Goal: Task Accomplishment & Management: Complete application form

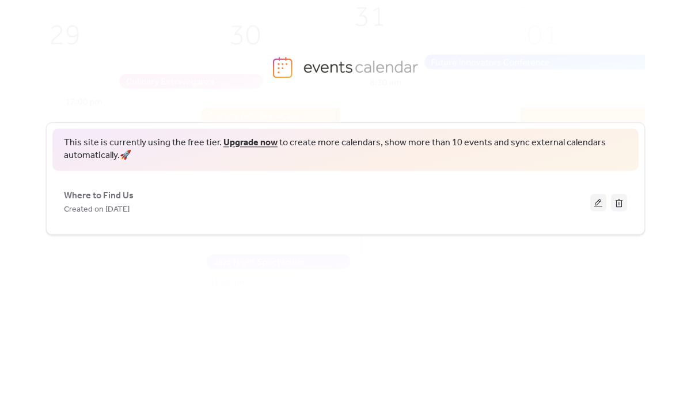
click at [385, 264] on div "This site is currently using the free tier. Upgrade now to create more calendar…" at bounding box center [345, 246] width 599 height 285
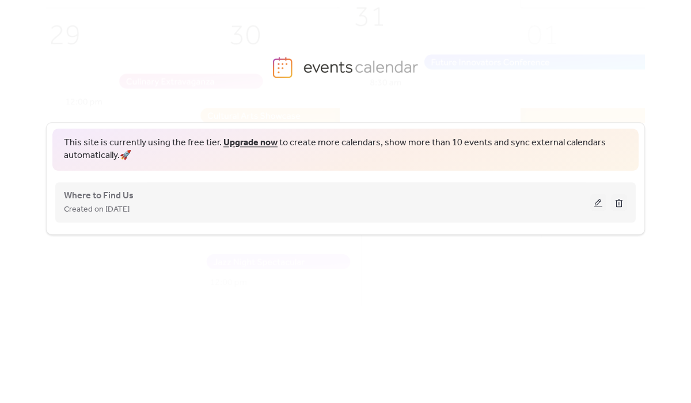
click at [233, 203] on div "Created on [DATE]" at bounding box center [327, 209] width 527 height 14
click at [599, 208] on button at bounding box center [599, 202] width 16 height 17
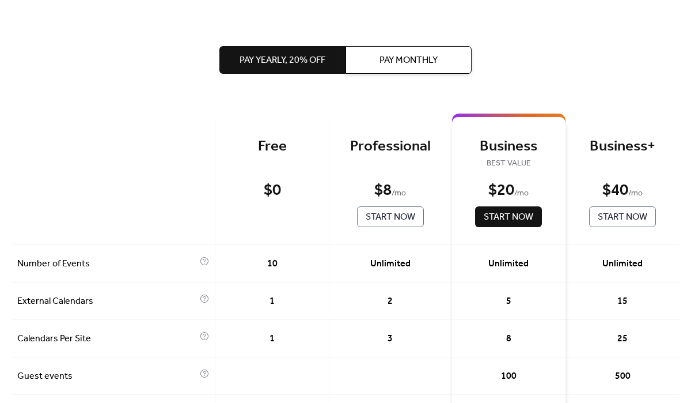
click at [245, 32] on div "Pay Yearly, 20% off Pay Monthly" at bounding box center [345, 60] width 252 height 120
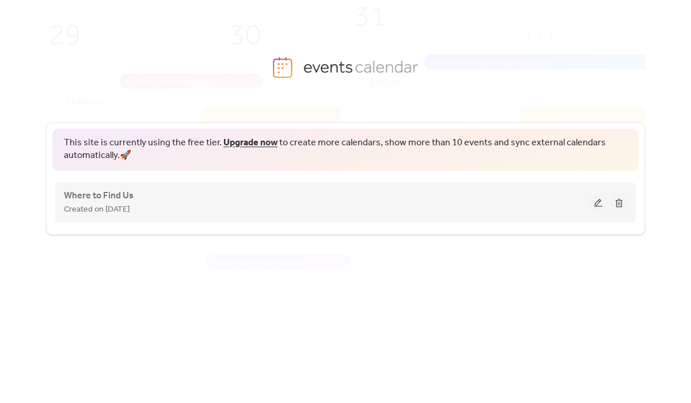
click at [236, 199] on div "Where to Find Us Created on [DATE]" at bounding box center [327, 202] width 527 height 28
click at [599, 206] on button at bounding box center [599, 202] width 16 height 17
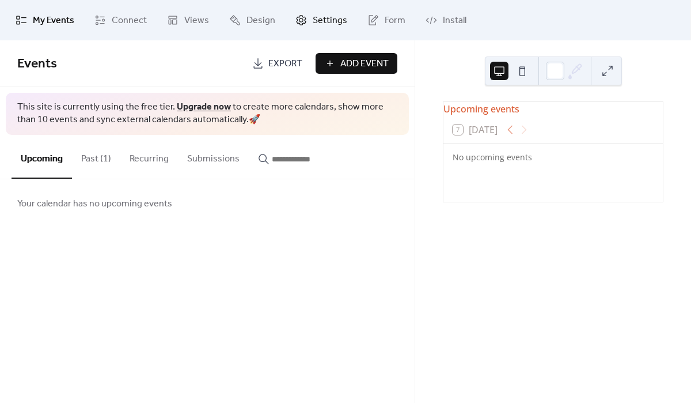
click at [315, 10] on link "Settings" at bounding box center [321, 20] width 69 height 31
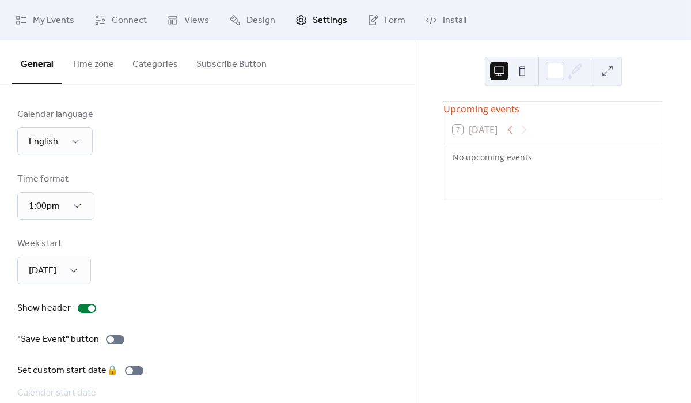
click at [93, 67] on button "Time zone" at bounding box center [92, 61] width 61 height 43
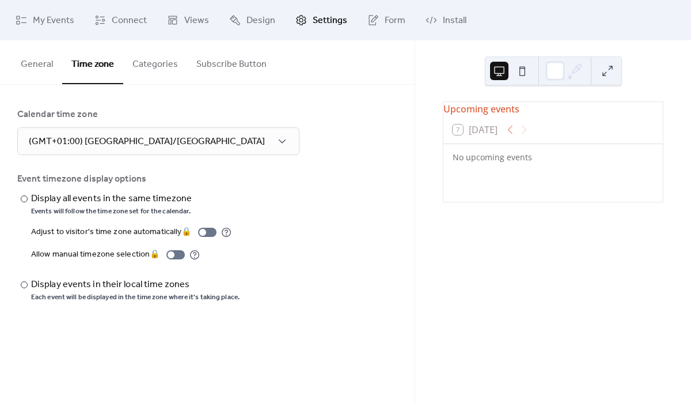
click at [149, 67] on button "Categories" at bounding box center [155, 61] width 64 height 43
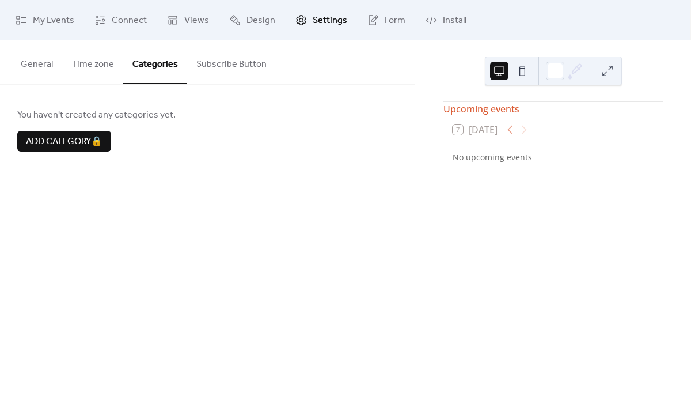
click at [188, 69] on button "Subscribe Button" at bounding box center [231, 61] width 89 height 43
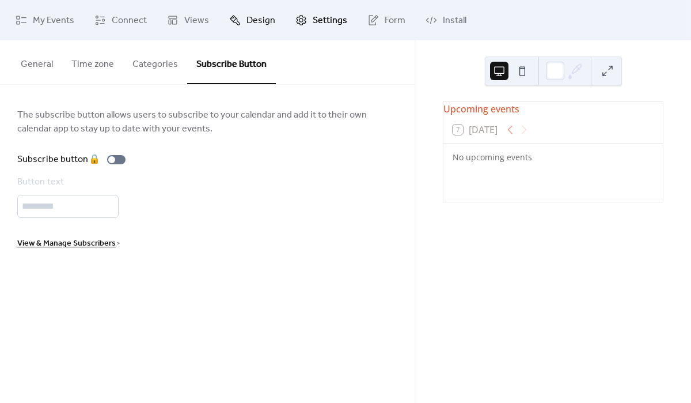
click at [251, 20] on span "Design" at bounding box center [261, 21] width 29 height 14
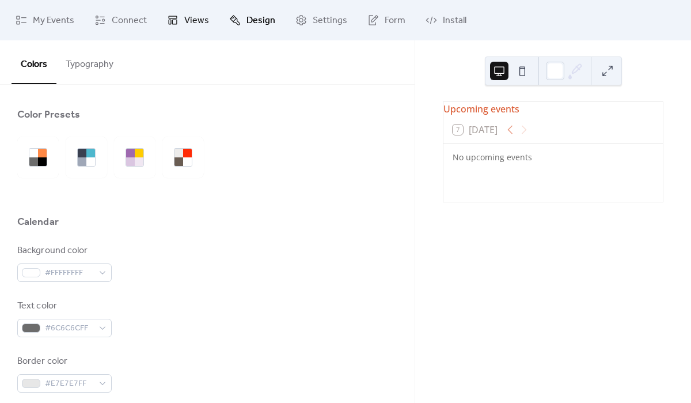
click at [193, 18] on span "Views" at bounding box center [196, 21] width 25 height 14
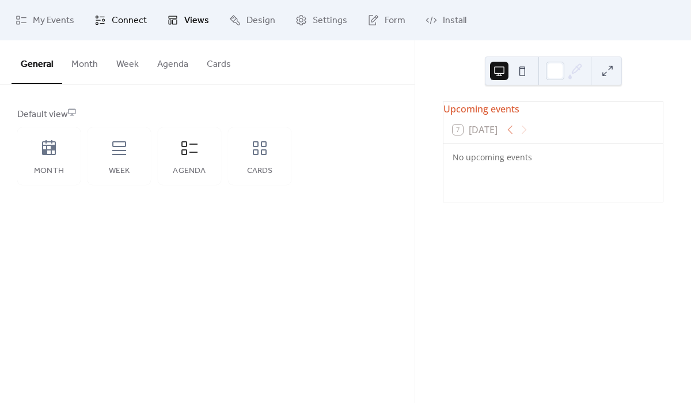
click at [133, 14] on span "Connect" at bounding box center [129, 21] width 35 height 14
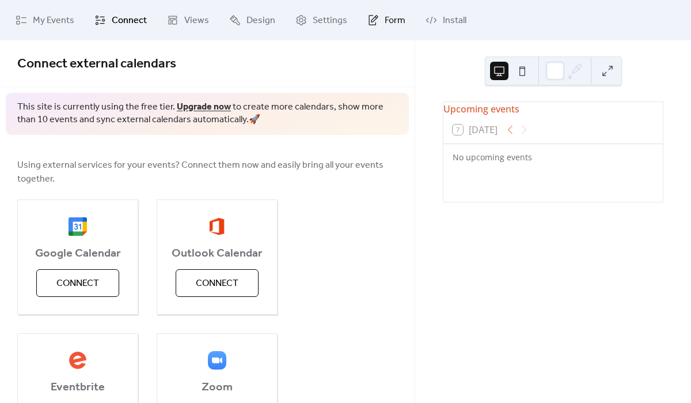
click at [385, 21] on span "Form" at bounding box center [395, 21] width 21 height 14
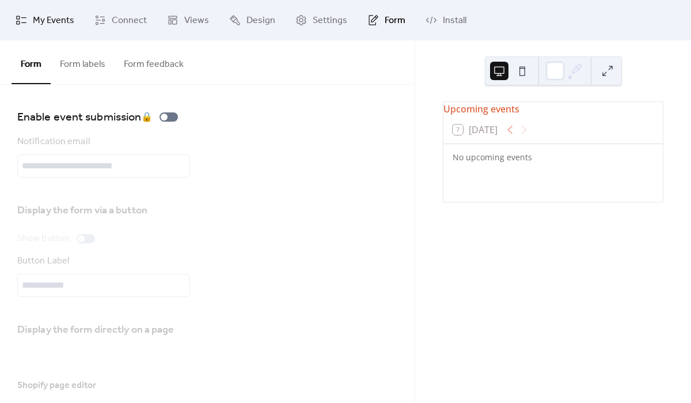
click at [35, 17] on span "My Events" at bounding box center [53, 21] width 41 height 14
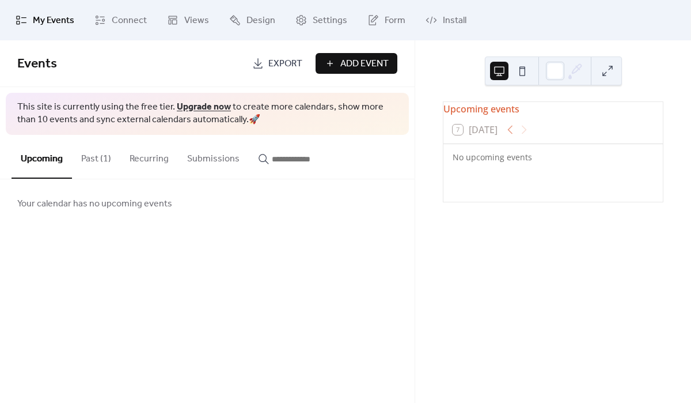
click at [103, 157] on button "Past (1)" at bounding box center [96, 156] width 48 height 43
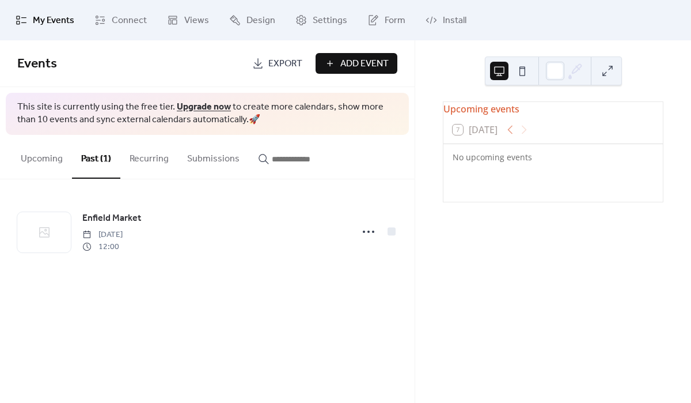
click at [160, 158] on button "Recurring" at bounding box center [149, 156] width 58 height 43
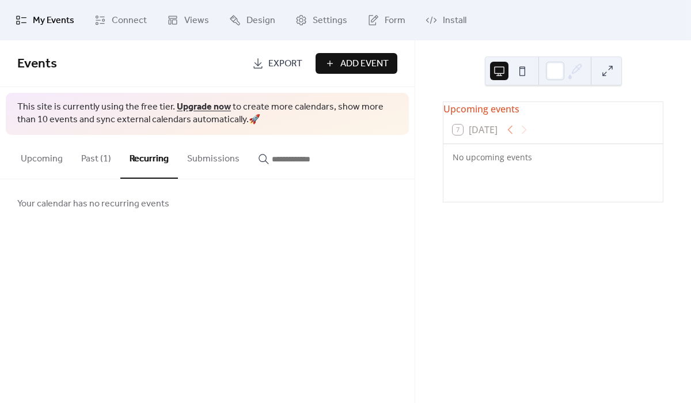
click at [232, 162] on button "Submissions" at bounding box center [213, 156] width 71 height 43
click at [59, 158] on button "Upcoming" at bounding box center [42, 156] width 60 height 43
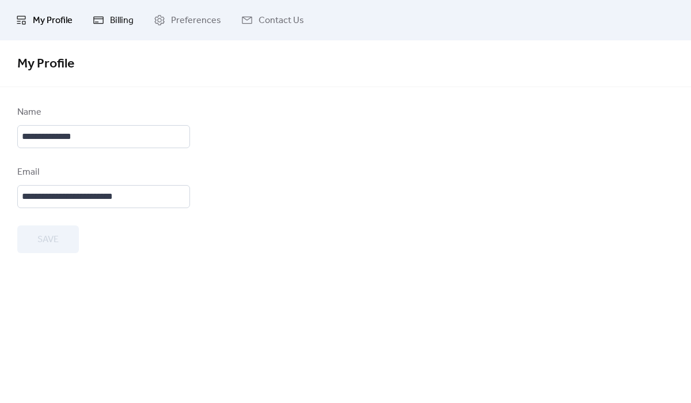
click at [112, 28] on span "Billing" at bounding box center [122, 21] width 24 height 14
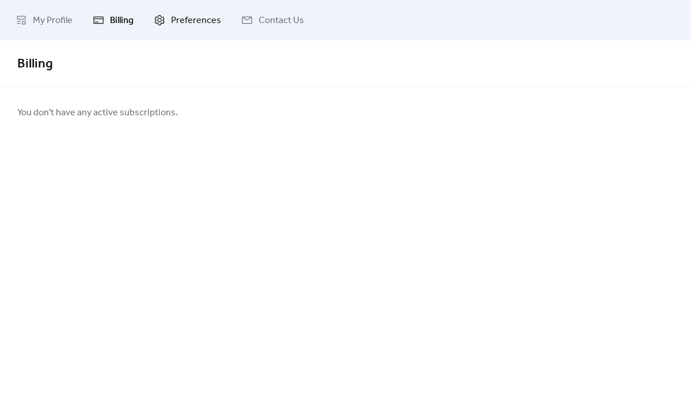
click at [217, 5] on link "Preferences" at bounding box center [187, 20] width 85 height 31
click at [289, 21] on span "Contact Us" at bounding box center [282, 21] width 46 height 14
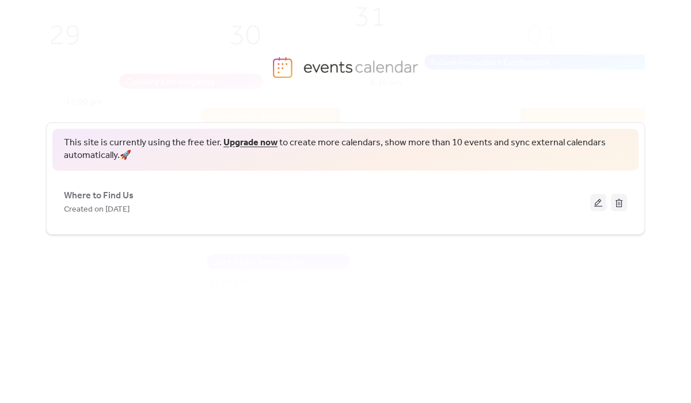
click at [400, 173] on div "This site is currently using the free tier. Upgrade now to create more calendar…" at bounding box center [345, 178] width 599 height 112
click at [391, 297] on div "This site is currently using the free tier. Upgrade now to create more calendar…" at bounding box center [345, 246] width 599 height 285
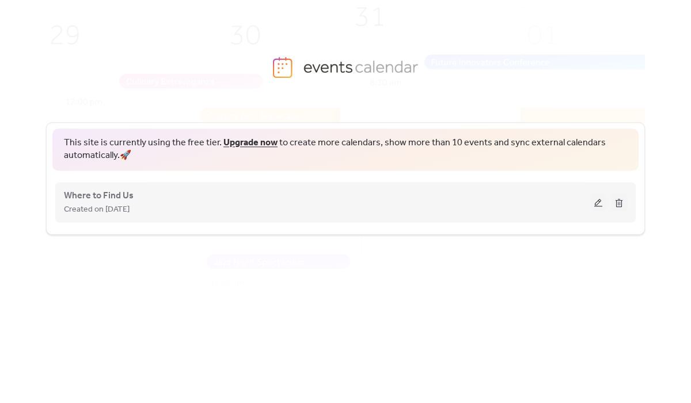
click at [461, 205] on div "Created on [DATE]" at bounding box center [327, 209] width 527 height 14
click at [118, 190] on span "Where to Find Us" at bounding box center [99, 196] width 70 height 14
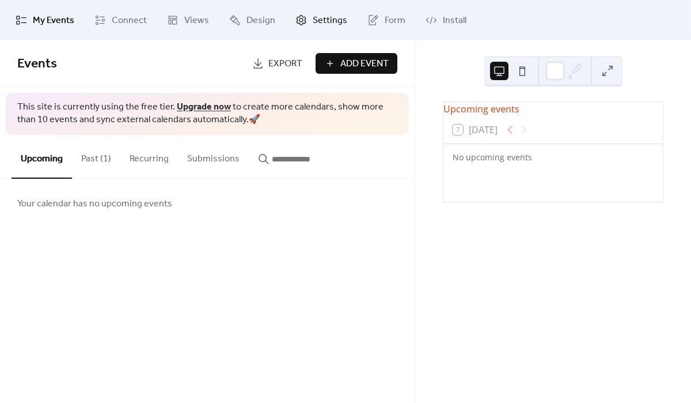
click at [328, 28] on span "Settings" at bounding box center [330, 21] width 35 height 14
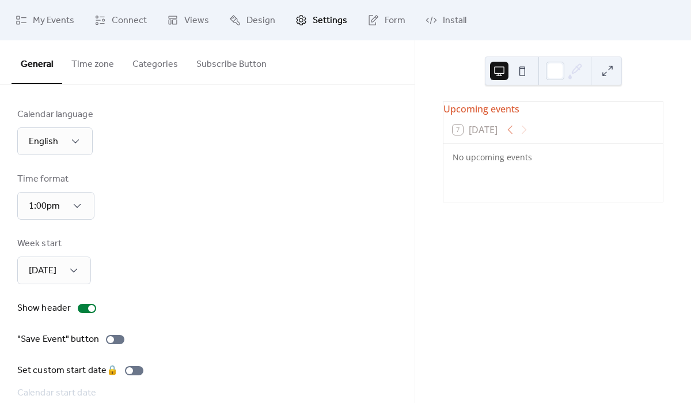
scroll to position [49, 0]
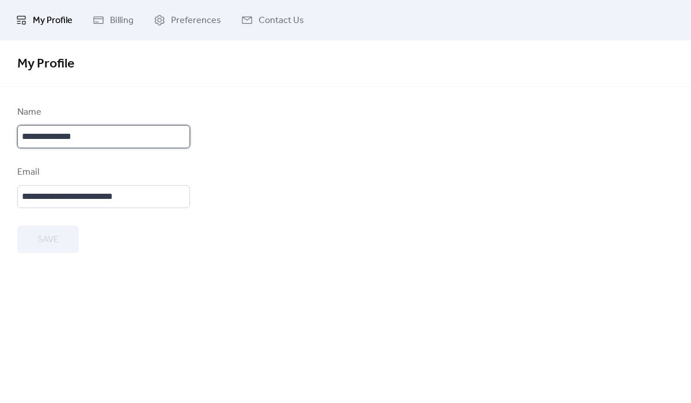
click at [90, 139] on input "**********" at bounding box center [103, 136] width 173 height 23
click at [251, 22] on link "Contact Us" at bounding box center [273, 20] width 80 height 31
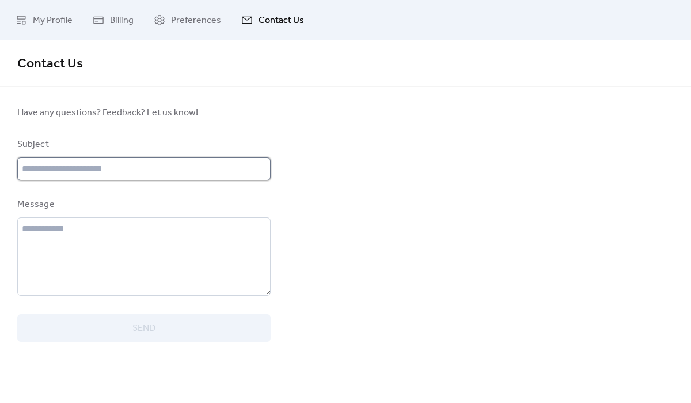
click at [98, 175] on input "text" at bounding box center [143, 168] width 253 height 23
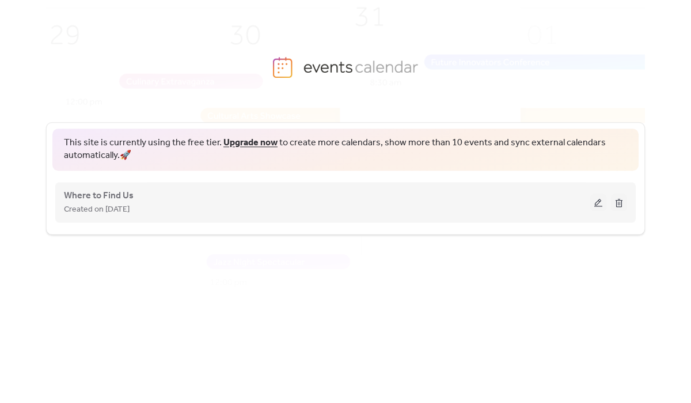
click at [353, 189] on div "Where to Find Us Created on [DATE]" at bounding box center [327, 202] width 527 height 28
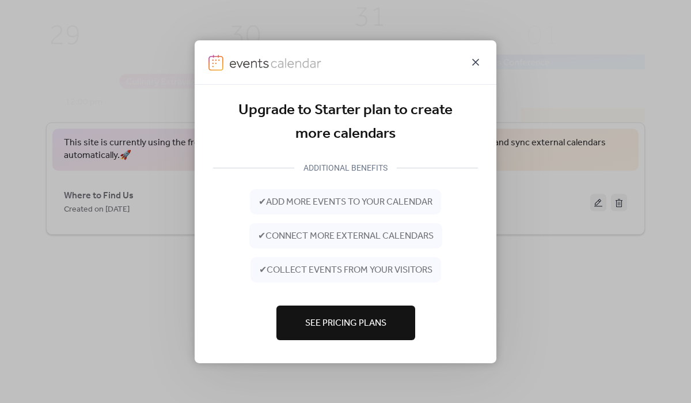
click at [478, 58] on icon at bounding box center [476, 62] width 14 height 14
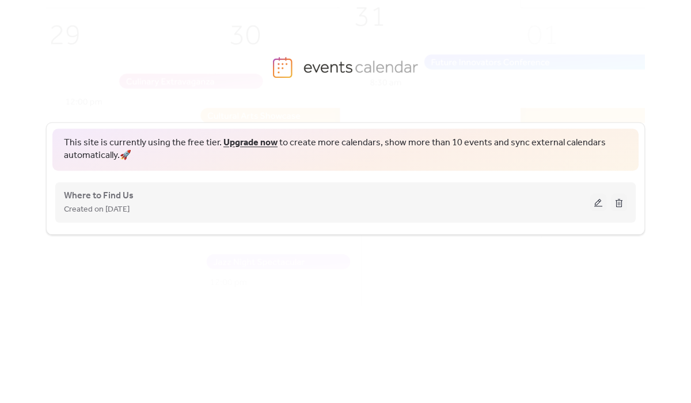
click at [150, 204] on div "Created on [DATE]" at bounding box center [327, 209] width 527 height 14
click at [114, 198] on span "Where to Find Us" at bounding box center [99, 196] width 70 height 14
click at [598, 202] on button at bounding box center [599, 202] width 16 height 17
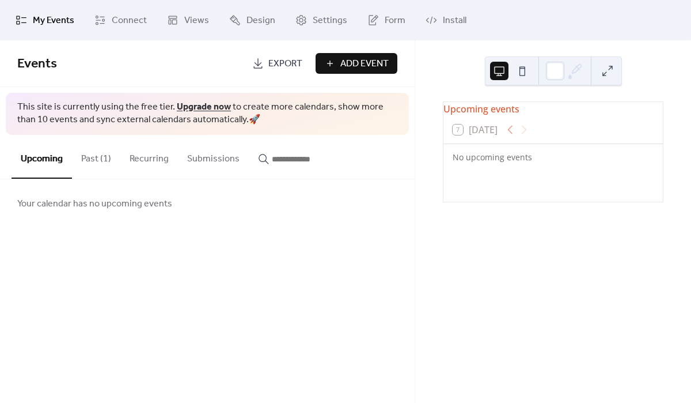
click at [282, 61] on span "Export" at bounding box center [285, 64] width 34 height 14
click at [118, 21] on span "Connect" at bounding box center [129, 21] width 35 height 14
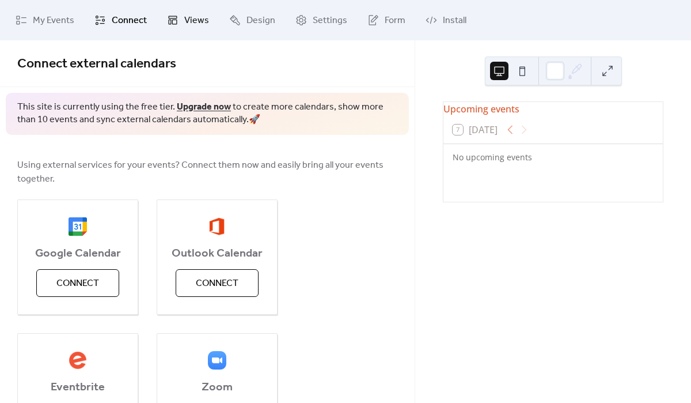
click at [187, 24] on span "Views" at bounding box center [196, 21] width 25 height 14
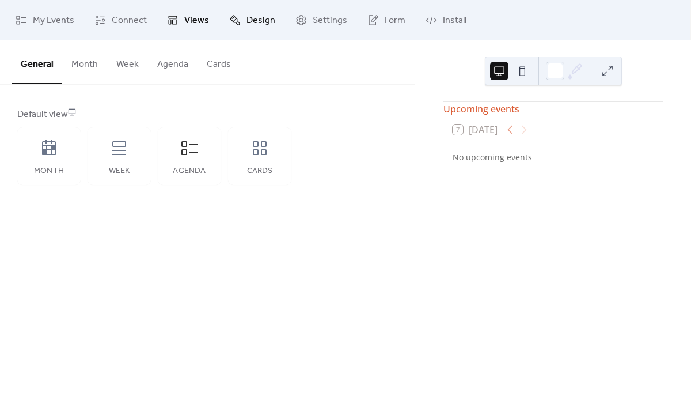
click at [256, 14] on span "Design" at bounding box center [261, 21] width 29 height 14
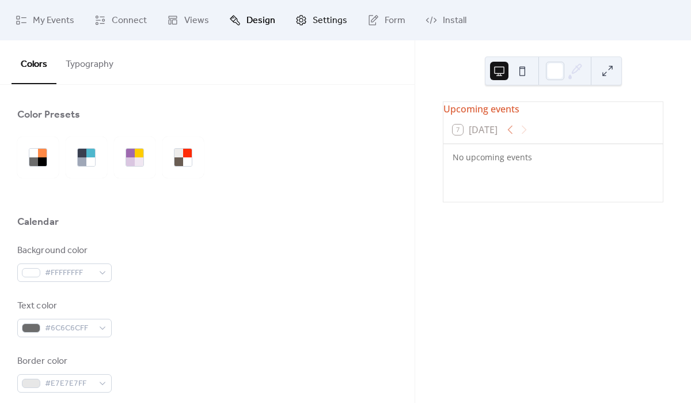
click at [306, 31] on link "Settings" at bounding box center [321, 20] width 69 height 31
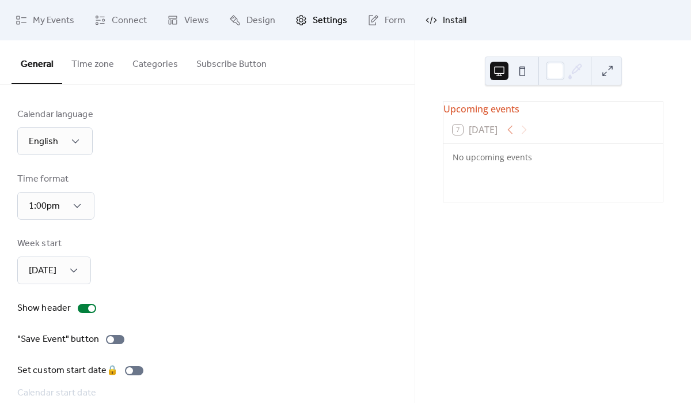
click at [446, 24] on span "Install" at bounding box center [455, 21] width 24 height 14
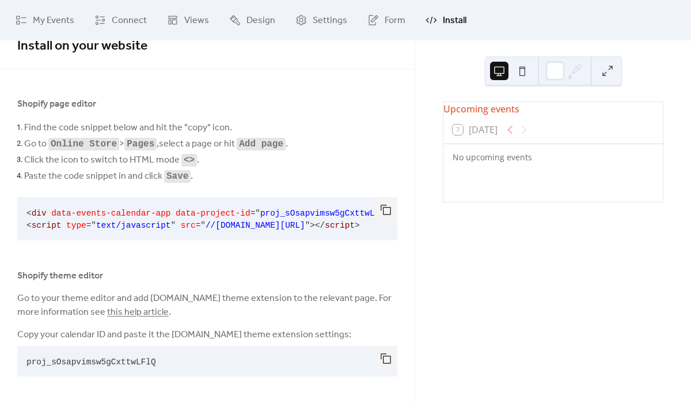
scroll to position [22, 0]
click at [157, 363] on pre "proj_sOsapvimsw5gCxttwLFlQ" at bounding box center [198, 360] width 362 height 31
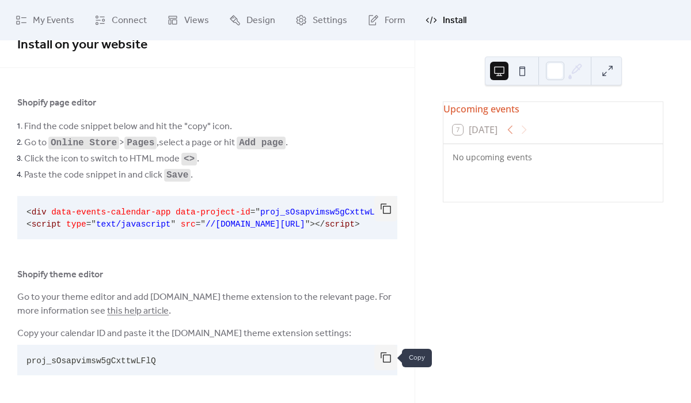
click at [374, 354] on button "button" at bounding box center [385, 357] width 23 height 25
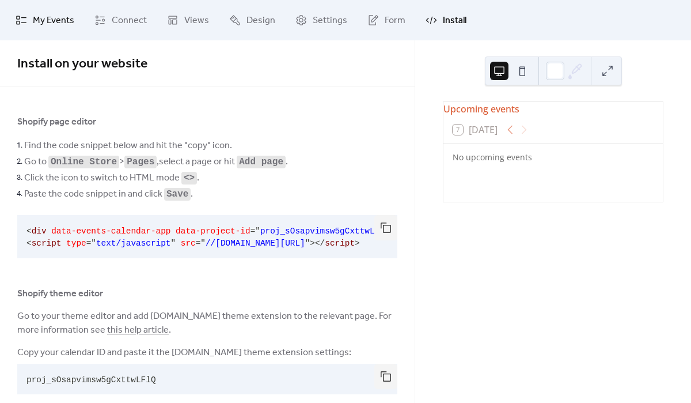
click at [59, 23] on span "My Events" at bounding box center [53, 21] width 41 height 14
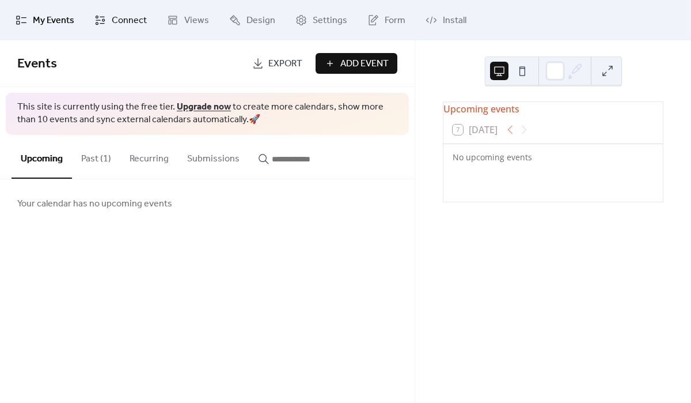
click at [120, 18] on span "Connect" at bounding box center [129, 21] width 35 height 14
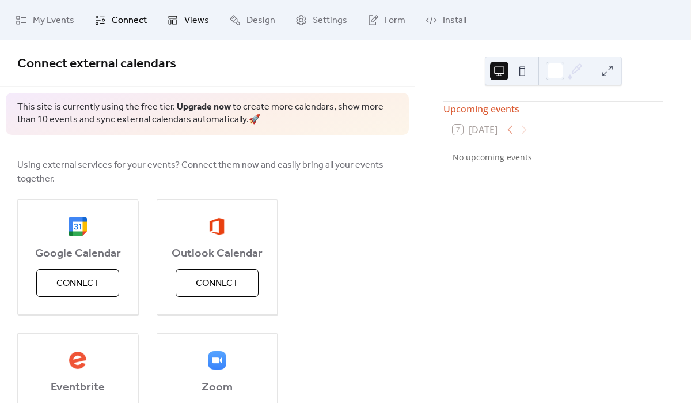
click at [178, 24] on link "Views" at bounding box center [187, 20] width 59 height 31
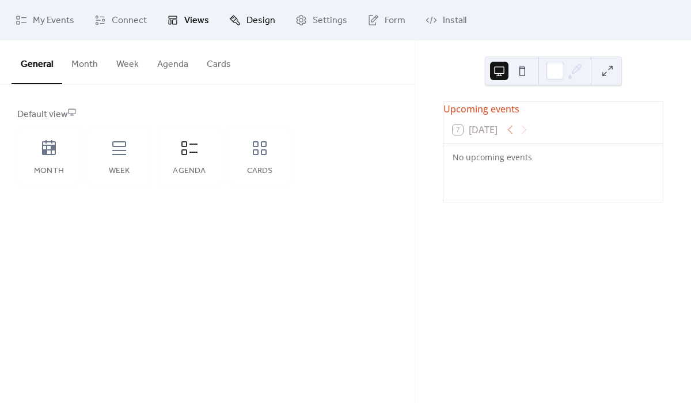
click at [237, 21] on icon at bounding box center [235, 20] width 12 height 12
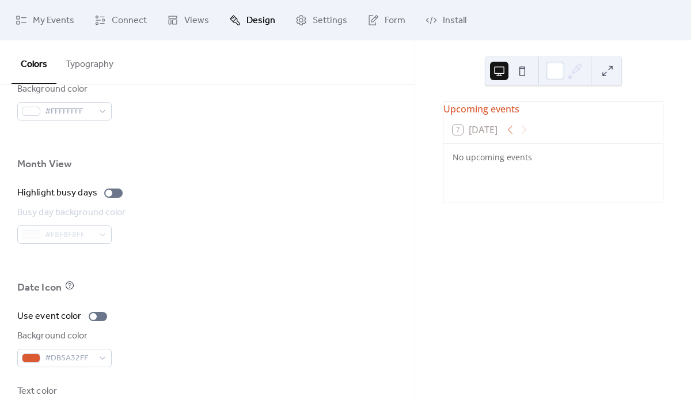
scroll to position [798, 0]
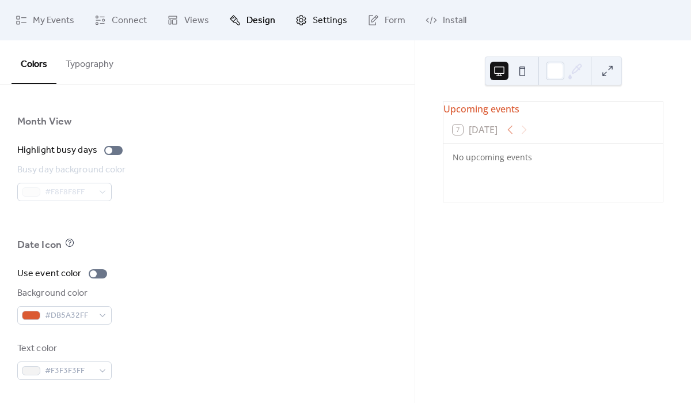
click at [317, 21] on span "Settings" at bounding box center [330, 21] width 35 height 14
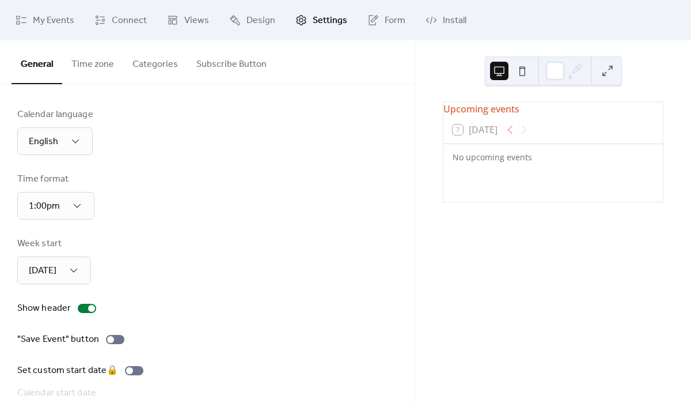
scroll to position [49, 0]
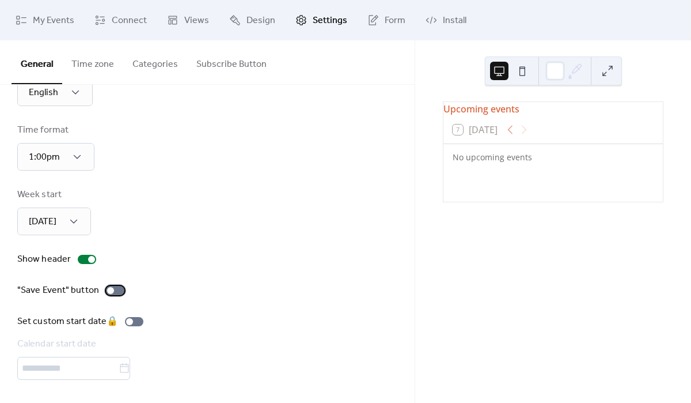
click at [115, 287] on div at bounding box center [115, 290] width 18 height 9
click at [371, 21] on icon at bounding box center [374, 20] width 12 height 12
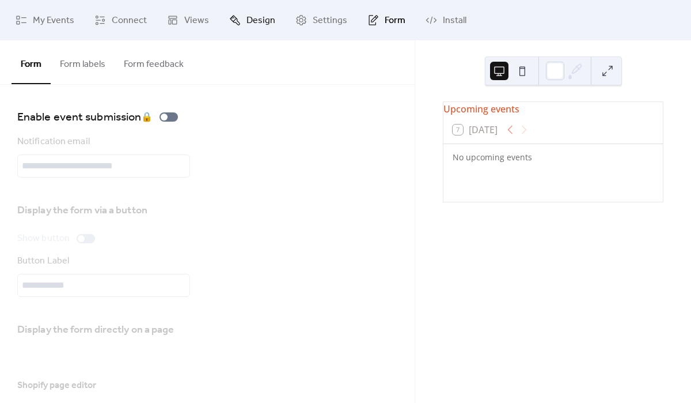
click at [234, 24] on icon at bounding box center [235, 20] width 10 height 10
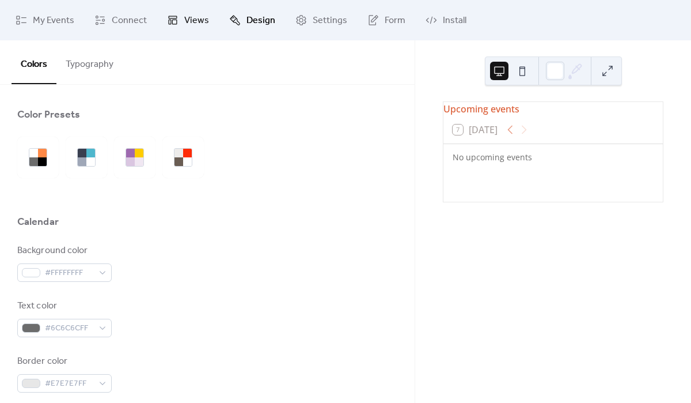
click at [191, 19] on span "Views" at bounding box center [196, 21] width 25 height 14
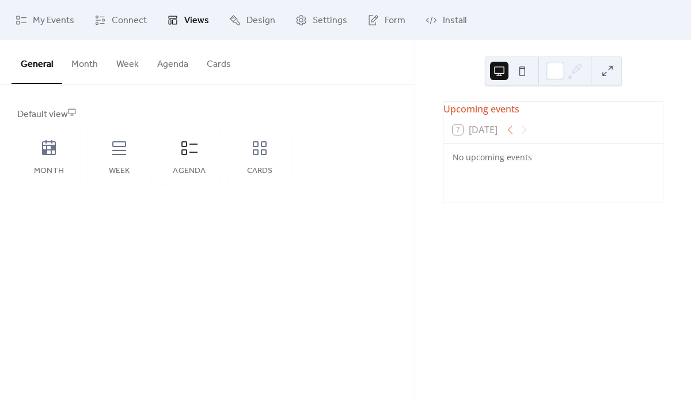
click at [158, 25] on link "Views" at bounding box center [187, 20] width 59 height 31
click at [131, 21] on span "Connect" at bounding box center [129, 21] width 35 height 14
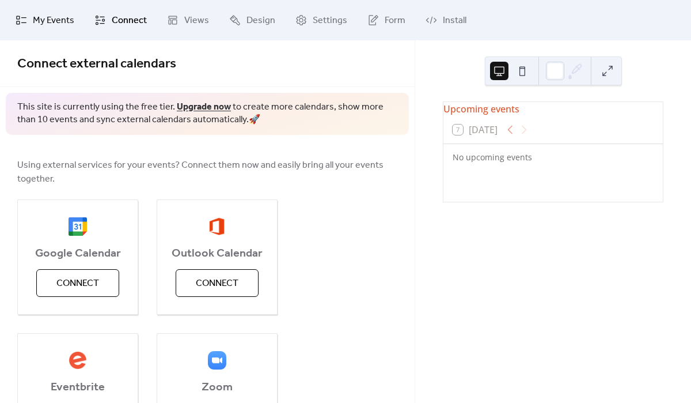
click at [44, 20] on span "My Events" at bounding box center [53, 21] width 41 height 14
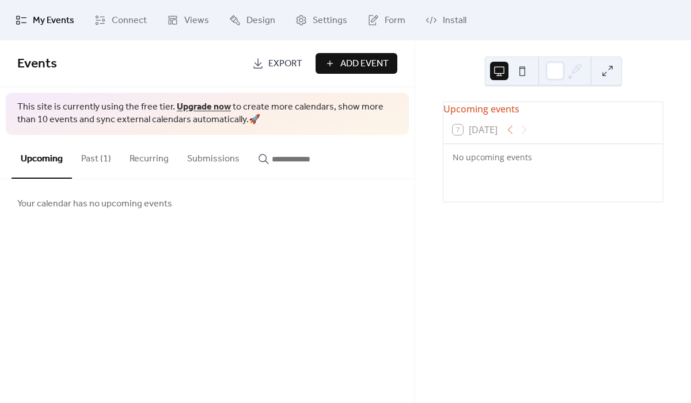
click at [358, 73] on button "Add Event" at bounding box center [357, 63] width 82 height 21
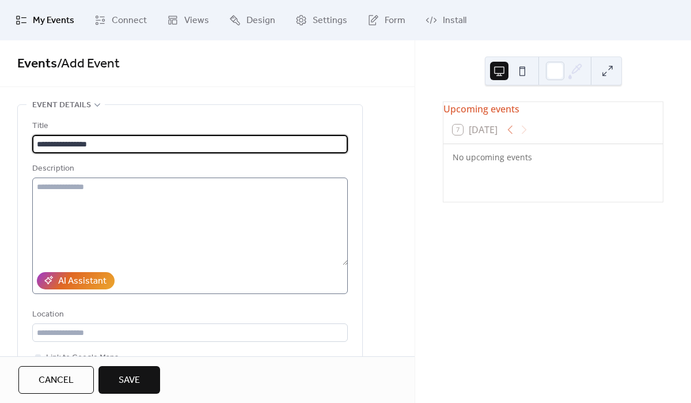
type input "**********"
click at [249, 233] on textarea at bounding box center [190, 221] width 316 height 88
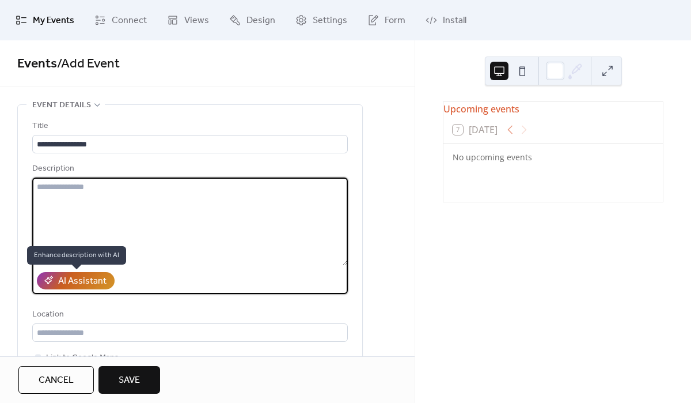
click at [99, 287] on div "AI Assistant" at bounding box center [82, 281] width 48 height 14
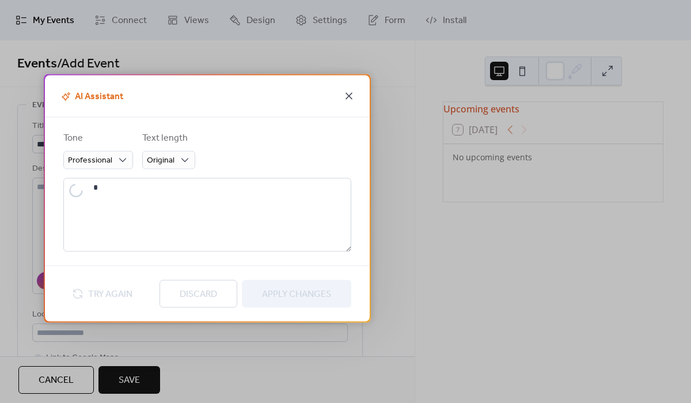
type textarea "**********"
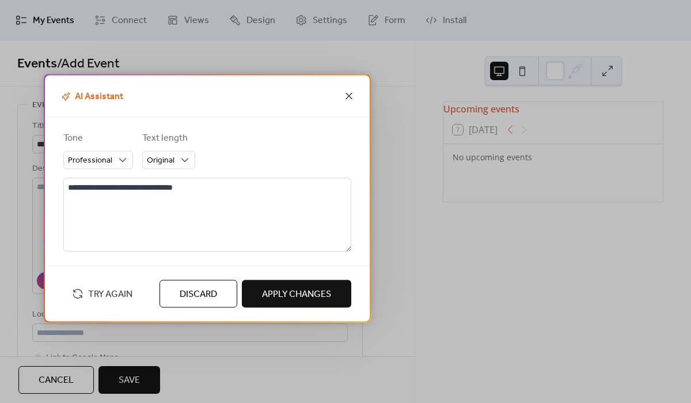
click at [352, 101] on icon at bounding box center [349, 96] width 14 height 14
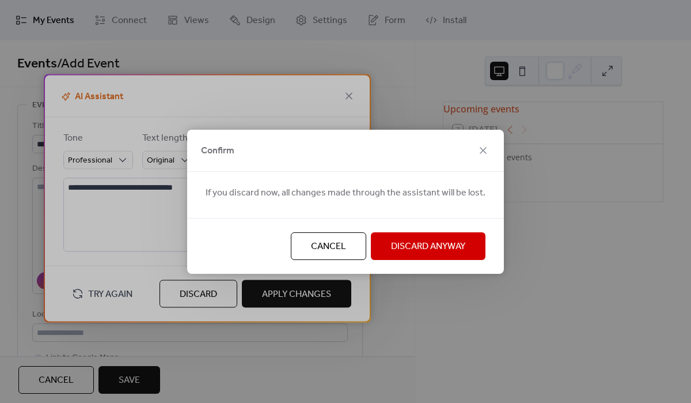
click at [417, 236] on button "Discard Anyway" at bounding box center [428, 246] width 115 height 28
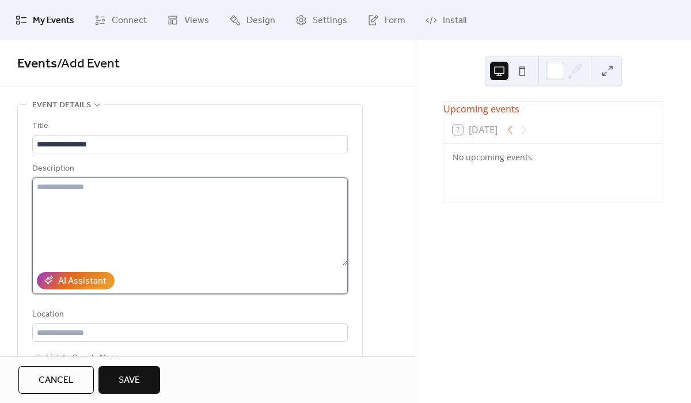
click at [208, 213] on textarea at bounding box center [190, 221] width 316 height 88
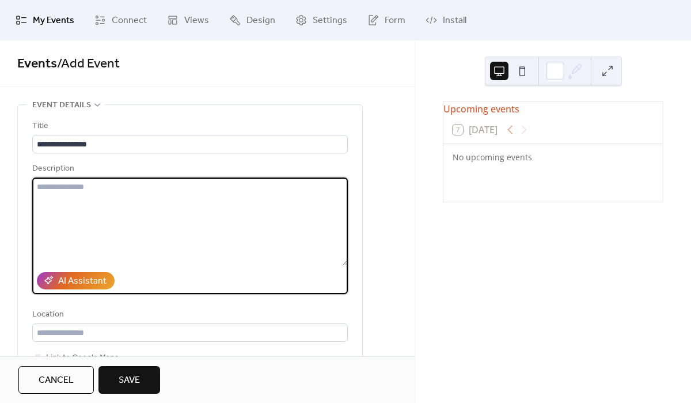
paste textarea "**********"
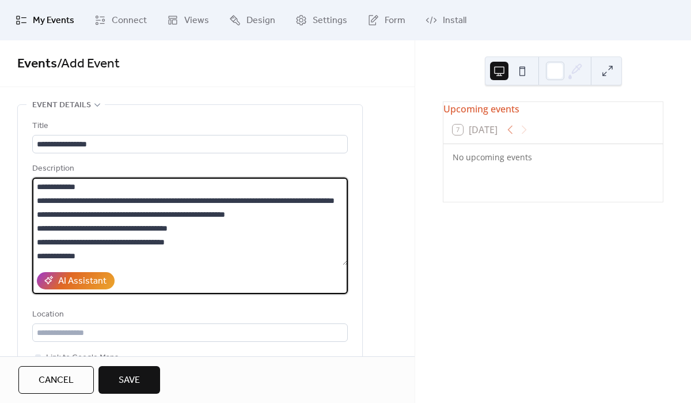
scroll to position [71, 0]
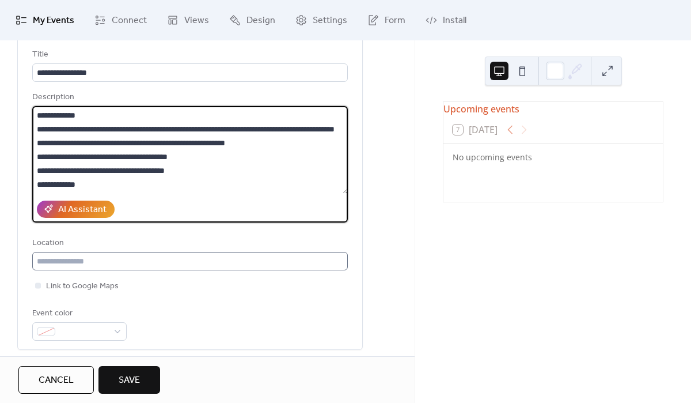
type textarea "**********"
click at [111, 264] on input "text" at bounding box center [190, 261] width 316 height 18
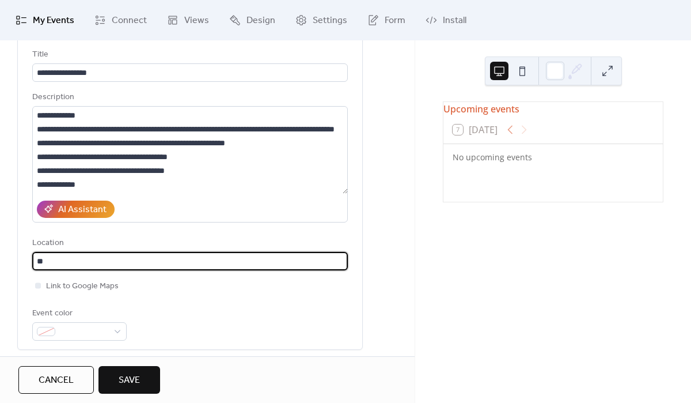
type input "*"
type input "**********"
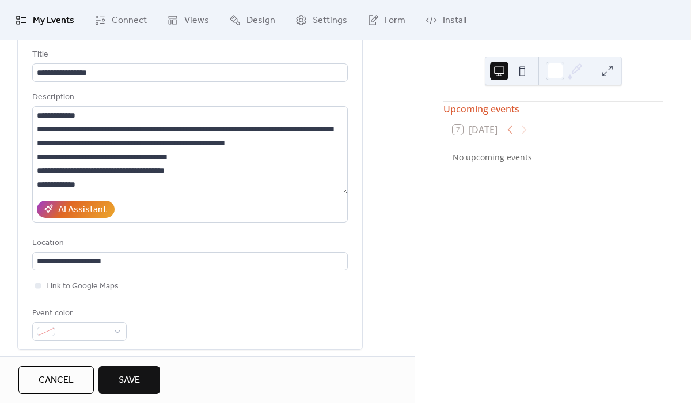
click at [155, 283] on div "Link to Google Maps" at bounding box center [190, 286] width 316 height 14
click at [111, 336] on div at bounding box center [79, 331] width 94 height 18
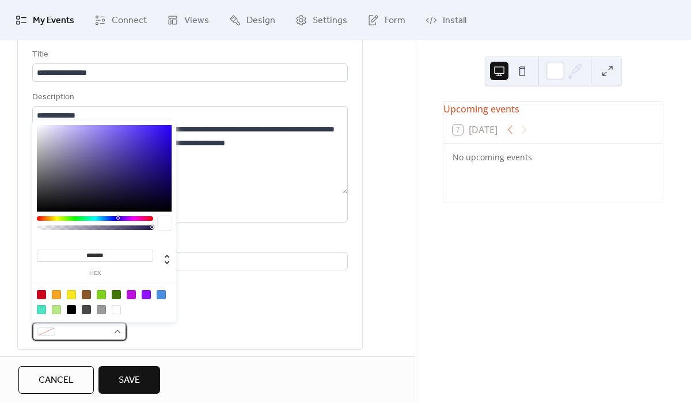
click at [111, 336] on div at bounding box center [79, 331] width 94 height 18
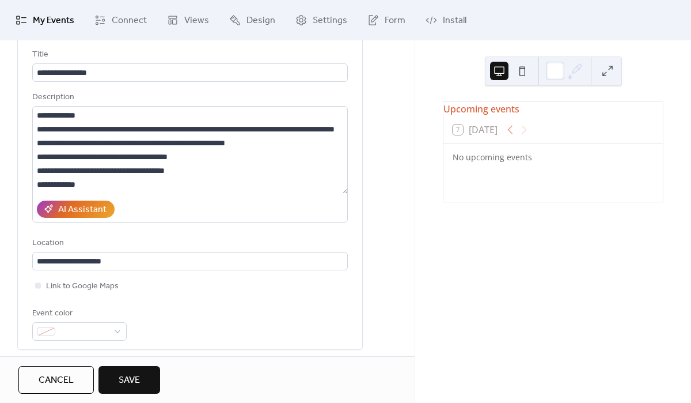
click at [163, 288] on div "Link to Google Maps" at bounding box center [190, 286] width 316 height 14
click at [76, 287] on span "Link to Google Maps" at bounding box center [82, 286] width 73 height 14
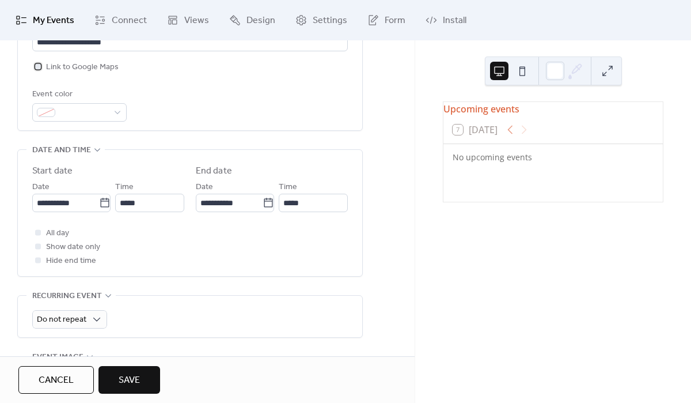
scroll to position [292, 0]
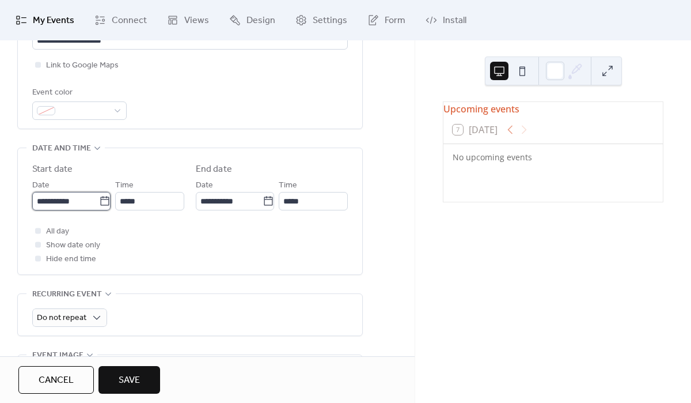
click at [94, 209] on input "**********" at bounding box center [65, 201] width 67 height 18
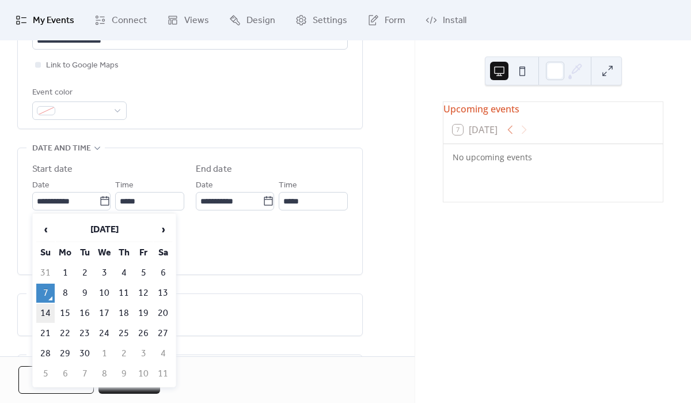
click at [41, 310] on td "14" at bounding box center [45, 313] width 18 height 19
type input "**********"
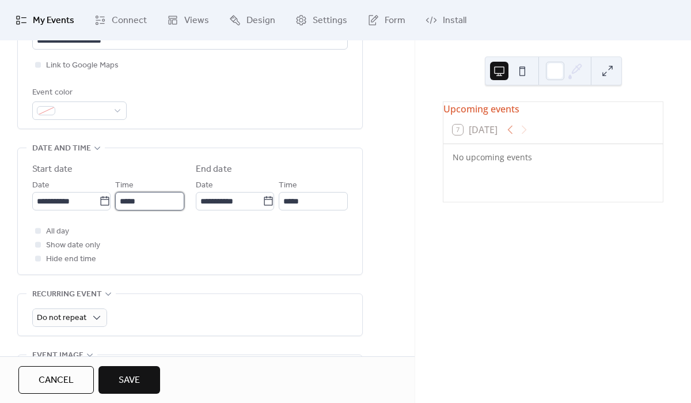
click at [140, 204] on input "*****" at bounding box center [149, 201] width 69 height 18
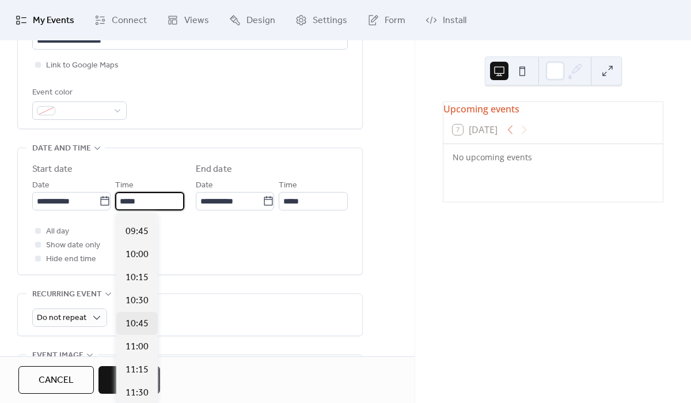
scroll to position [890, 0]
click at [142, 264] on div "10:00" at bounding box center [136, 255] width 41 height 23
type input "*****"
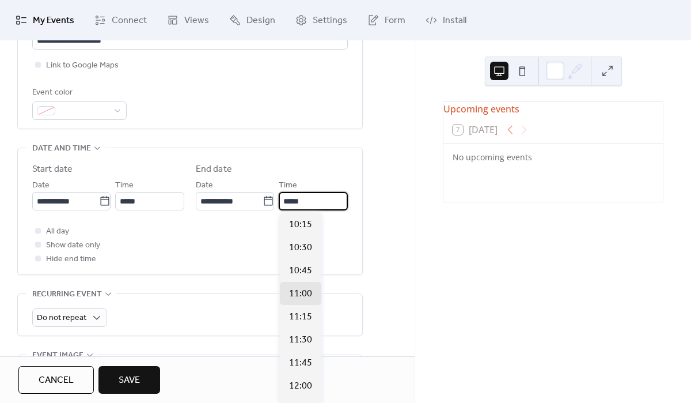
click at [295, 202] on input "*****" at bounding box center [313, 201] width 69 height 18
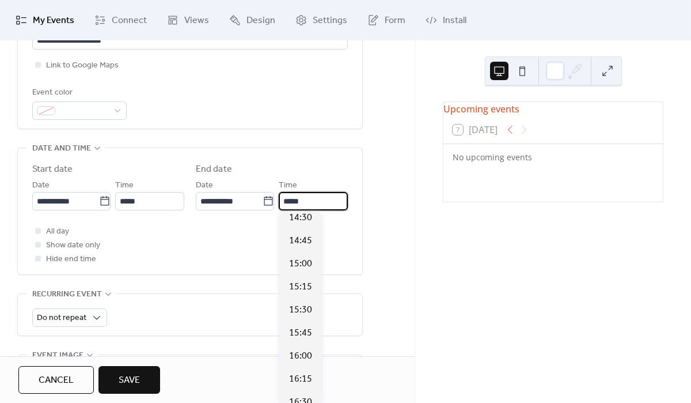
scroll to position [402, 0]
click at [304, 264] on span "15:00" at bounding box center [300, 261] width 23 height 14
type input "*****"
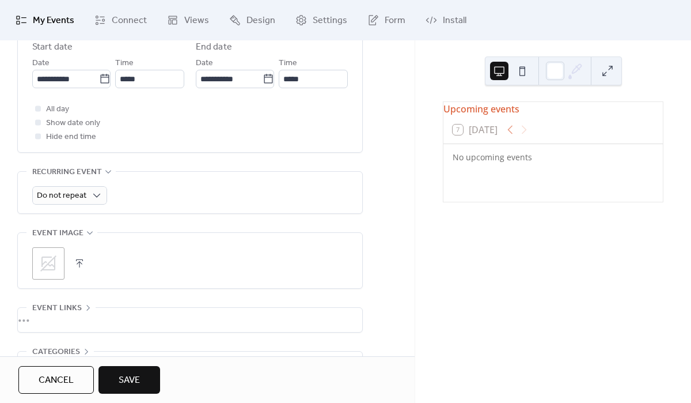
scroll to position [425, 0]
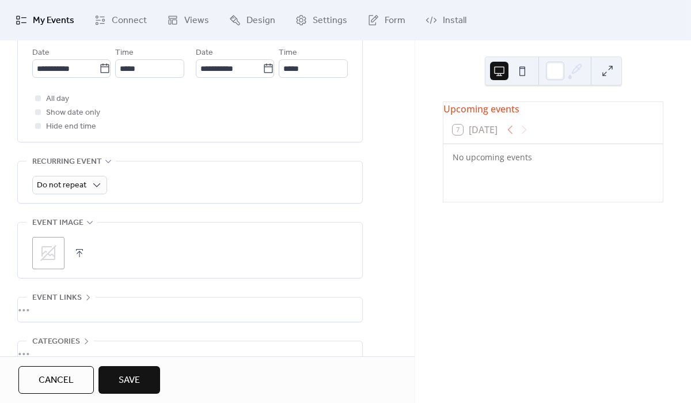
click at [47, 249] on icon at bounding box center [48, 253] width 18 height 18
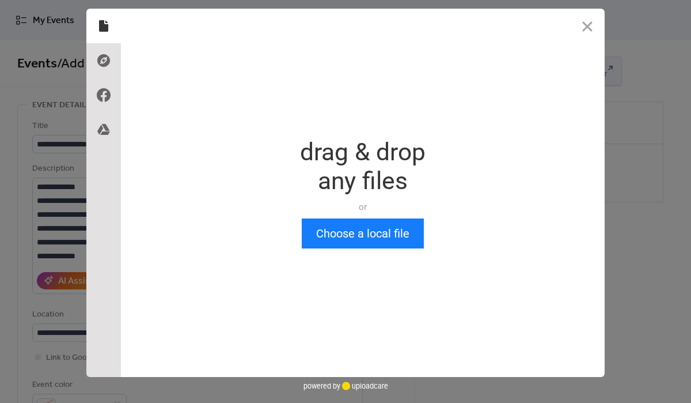
scroll to position [0, 0]
click at [595, 23] on button "Close" at bounding box center [587, 26] width 35 height 35
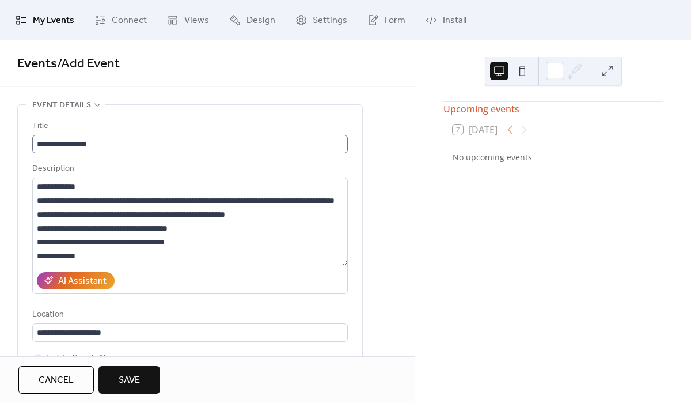
scroll to position [1, 0]
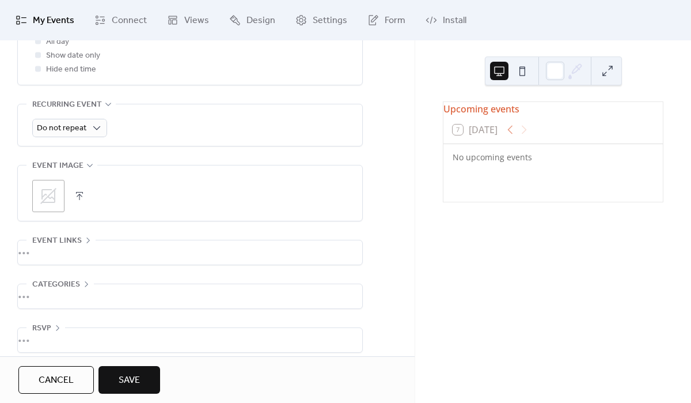
scroll to position [492, 0]
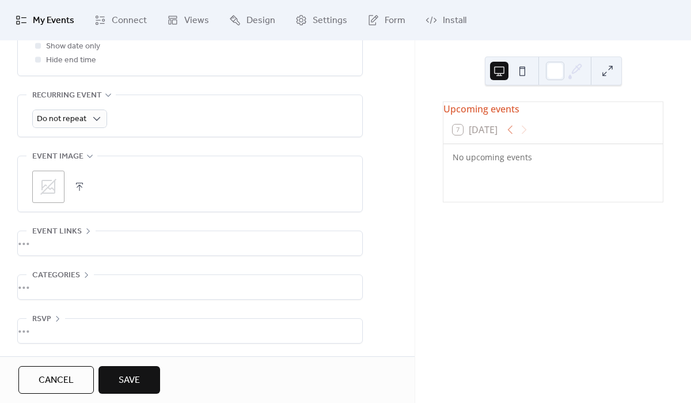
click at [82, 243] on div "•••" at bounding box center [190, 243] width 345 height 24
click at [82, 243] on div "URL Text to display Open in new tab" at bounding box center [190, 291] width 316 height 122
click at [73, 224] on span "Event links" at bounding box center [57, 231] width 50 height 14
click at [59, 242] on div "•••" at bounding box center [190, 243] width 345 height 24
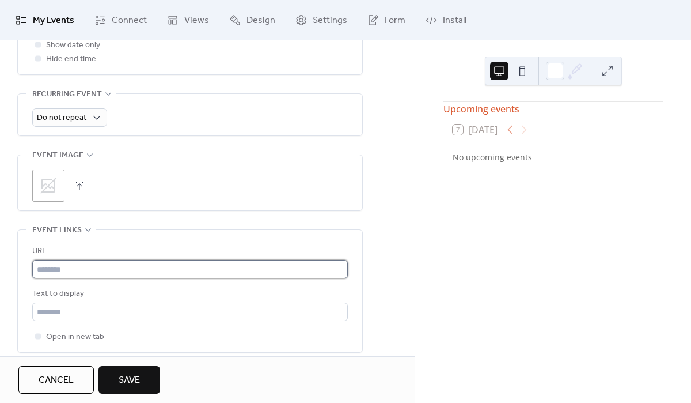
click at [58, 271] on input "text" at bounding box center [190, 269] width 316 height 18
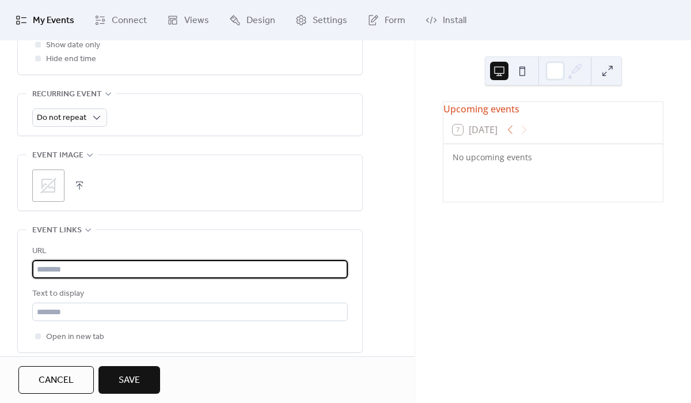
paste input "**********"
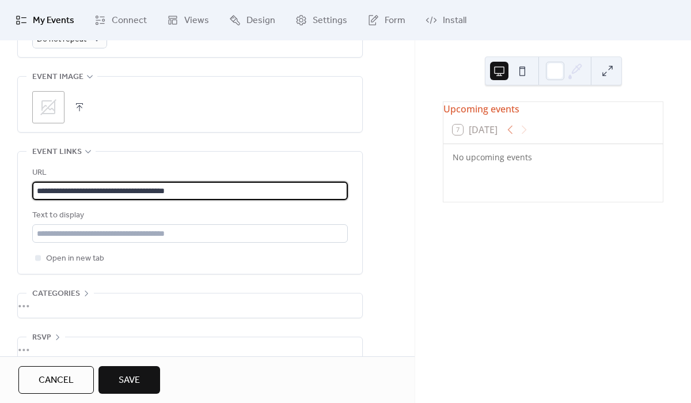
scroll to position [590, 0]
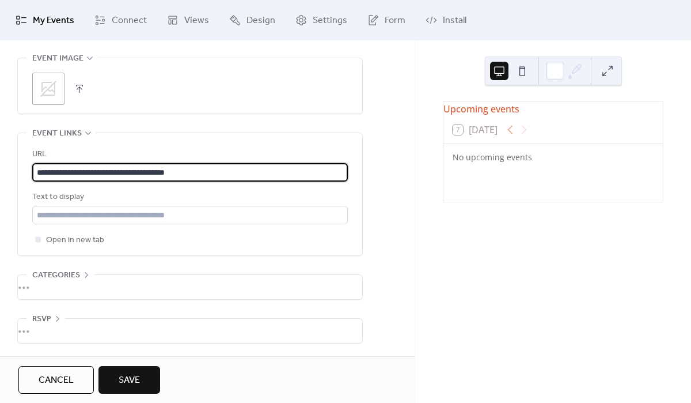
type input "**********"
click at [143, 379] on button "Save" at bounding box center [130, 380] width 62 height 28
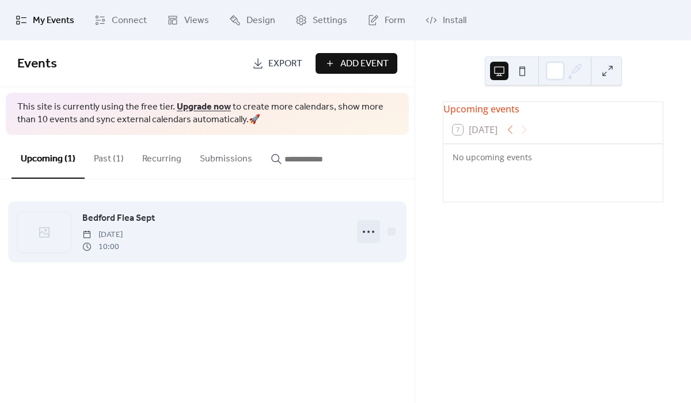
click at [366, 237] on icon at bounding box center [368, 231] width 18 height 18
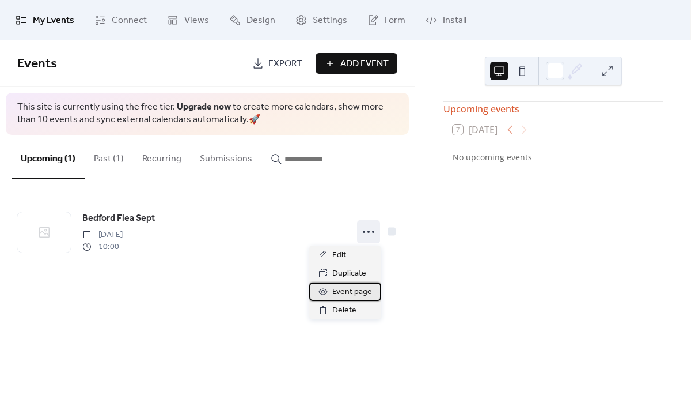
click at [359, 300] on div "Event page" at bounding box center [345, 291] width 72 height 18
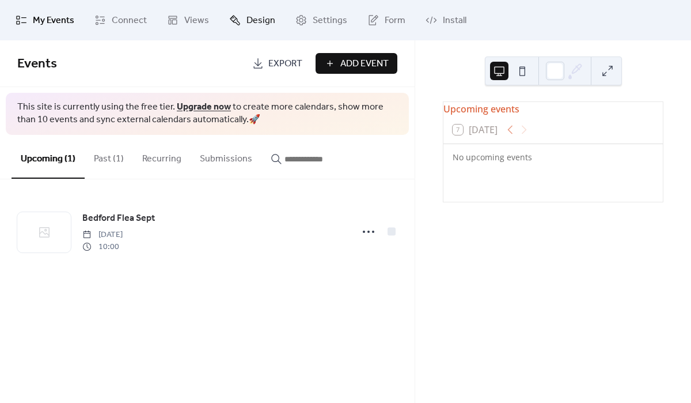
click at [244, 31] on link "Design" at bounding box center [252, 20] width 63 height 31
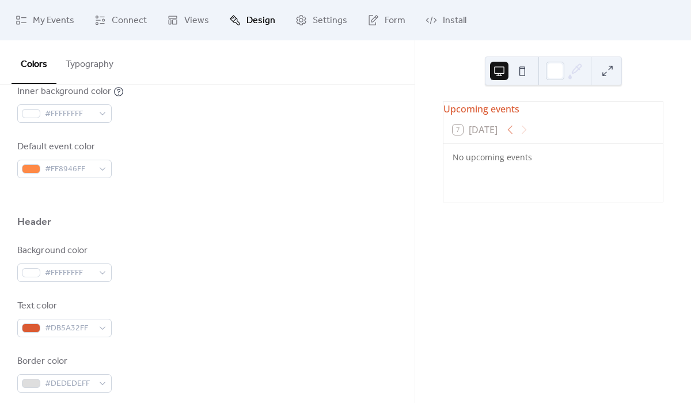
scroll to position [364, 0]
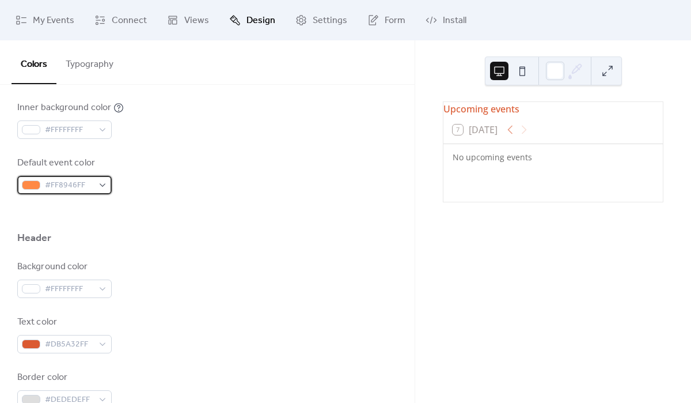
click at [96, 187] on div "#FF8946FF" at bounding box center [64, 185] width 94 height 18
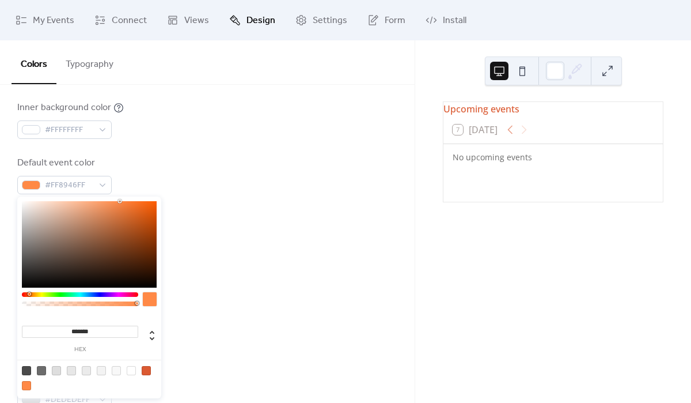
click at [88, 331] on input "*******" at bounding box center [80, 331] width 116 height 12
paste input "*"
click at [69, 331] on input "********" at bounding box center [80, 331] width 116 height 12
type input "*******"
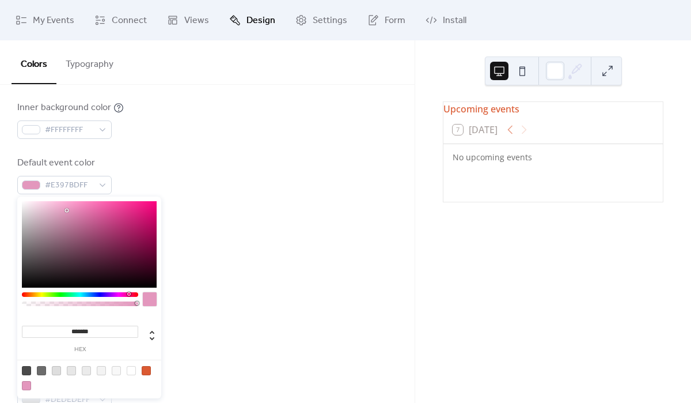
click at [179, 316] on div "Text color #DB5A32FF" at bounding box center [207, 334] width 380 height 38
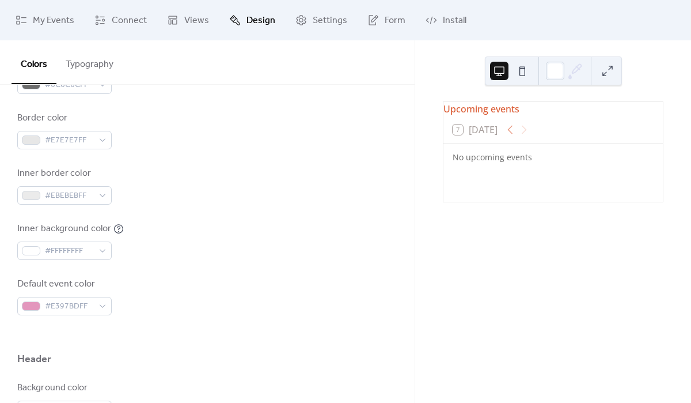
scroll to position [259, 0]
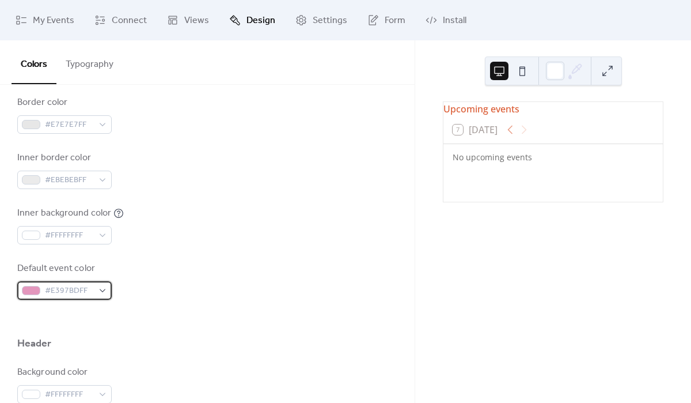
click at [94, 287] on div "#E397BDFF" at bounding box center [64, 290] width 94 height 18
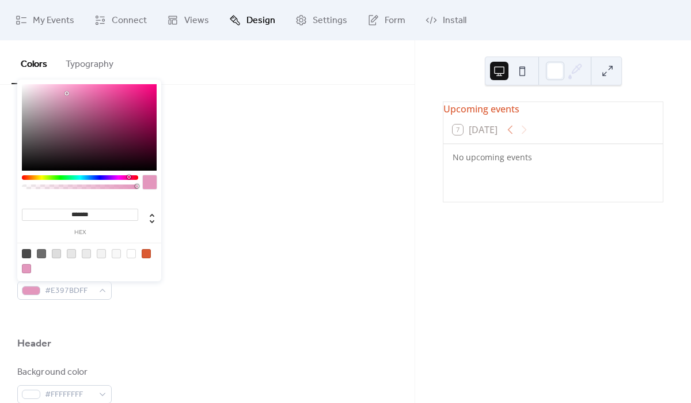
click at [161, 295] on div "Default event color #E397BDFF" at bounding box center [207, 281] width 380 height 38
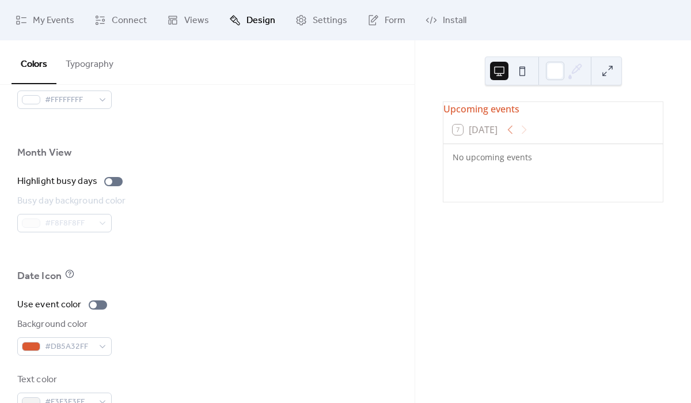
scroll to position [771, 0]
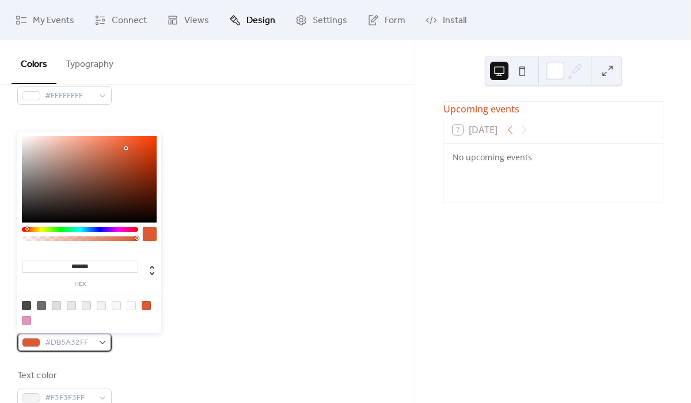
click at [84, 345] on span "#DB5A32FF" at bounding box center [69, 343] width 48 height 14
click at [25, 321] on div at bounding box center [26, 320] width 9 height 9
type input "*******"
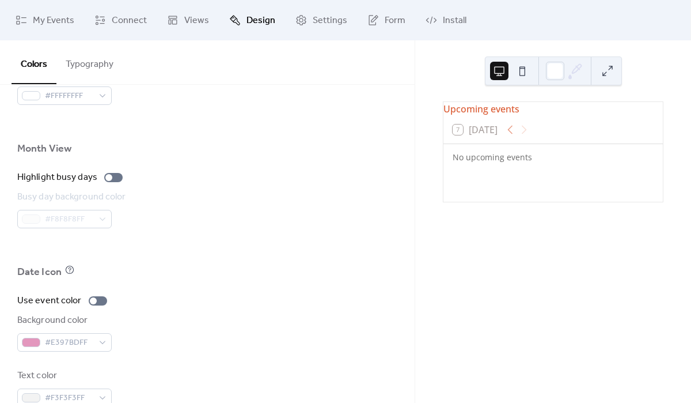
click at [279, 228] on div at bounding box center [207, 246] width 380 height 37
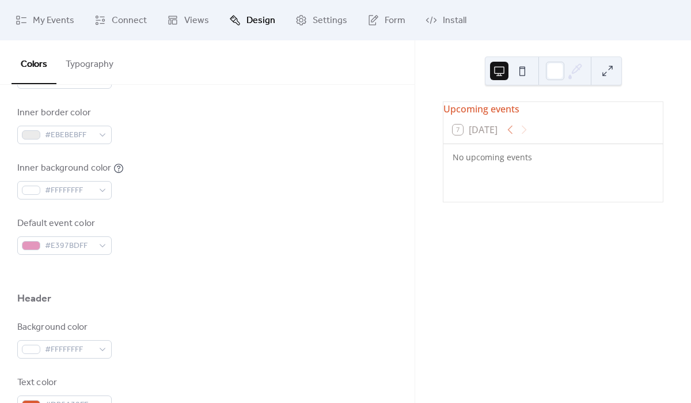
scroll to position [165, 0]
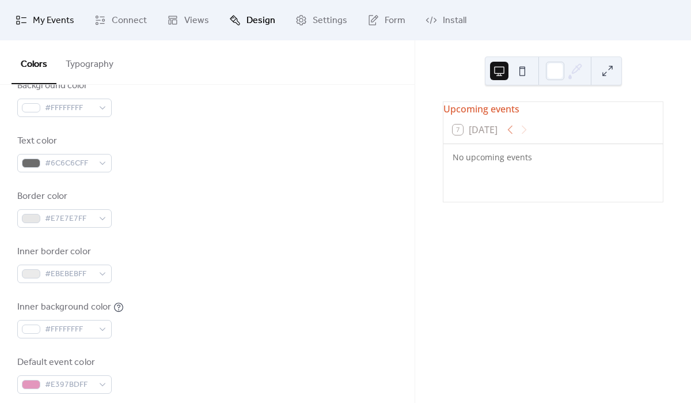
click at [44, 22] on span "My Events" at bounding box center [53, 21] width 41 height 14
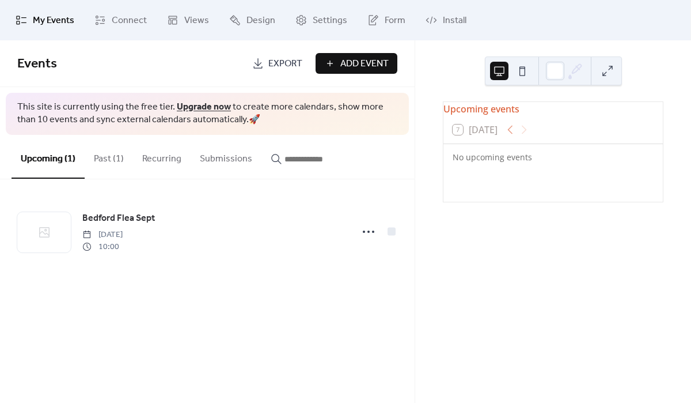
click at [365, 68] on span "Add Event" at bounding box center [364, 64] width 48 height 14
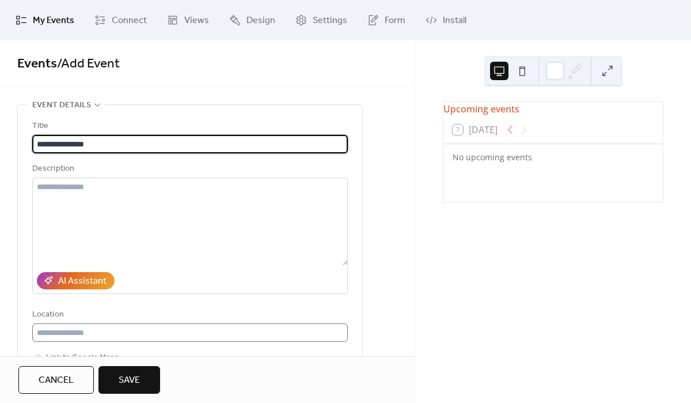
type input "**********"
click at [108, 326] on input "text" at bounding box center [190, 332] width 316 height 18
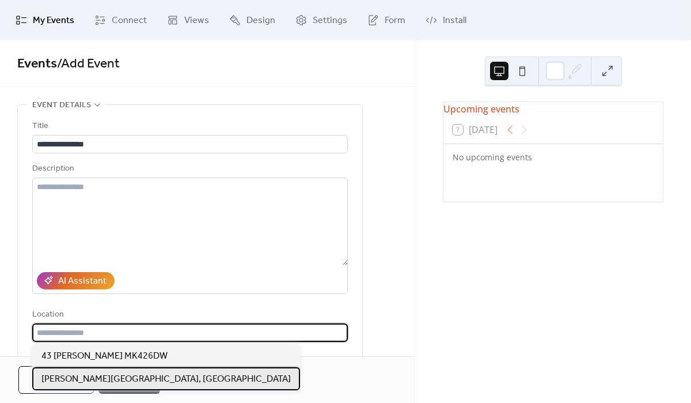
click at [107, 374] on span "[PERSON_NAME][GEOGRAPHIC_DATA], [GEOGRAPHIC_DATA]" at bounding box center [165, 379] width 249 height 14
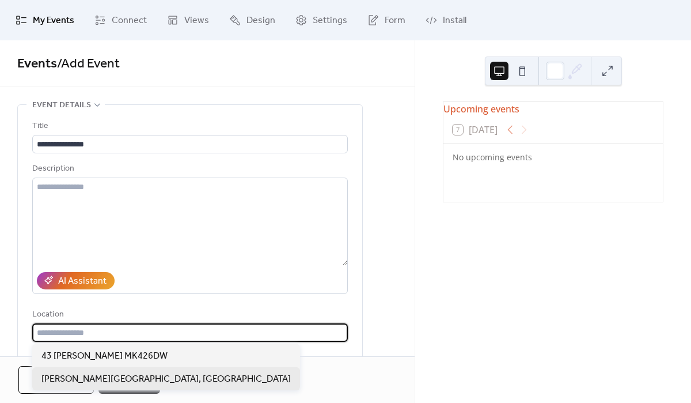
type input "**********"
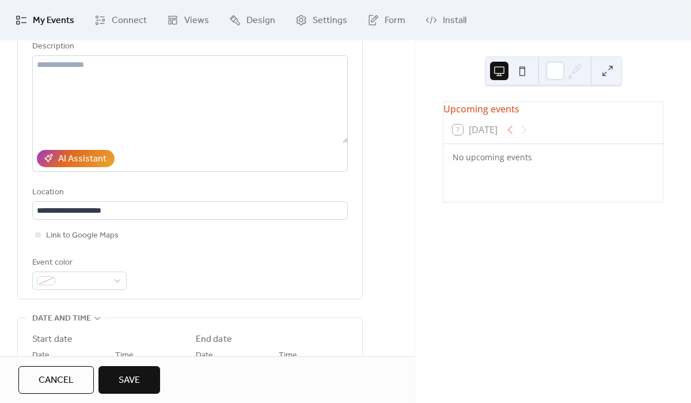
scroll to position [123, 0]
click at [82, 279] on span at bounding box center [84, 281] width 48 height 14
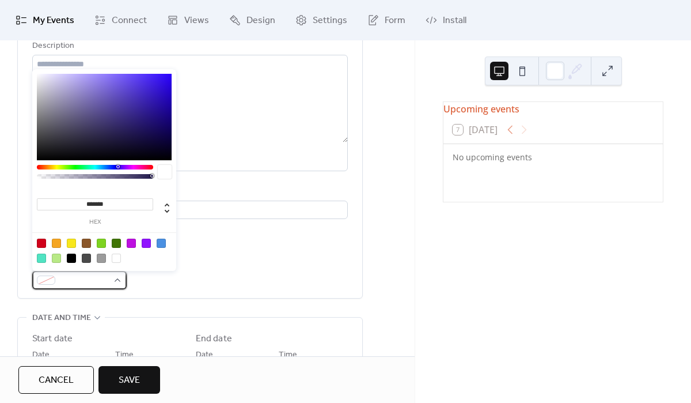
click at [82, 279] on span at bounding box center [84, 281] width 48 height 14
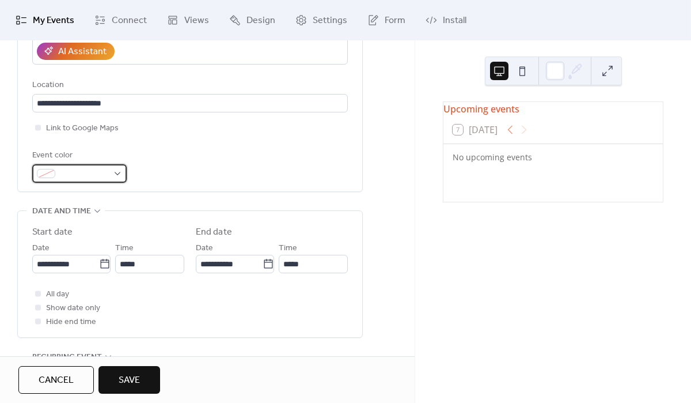
scroll to position [244, 0]
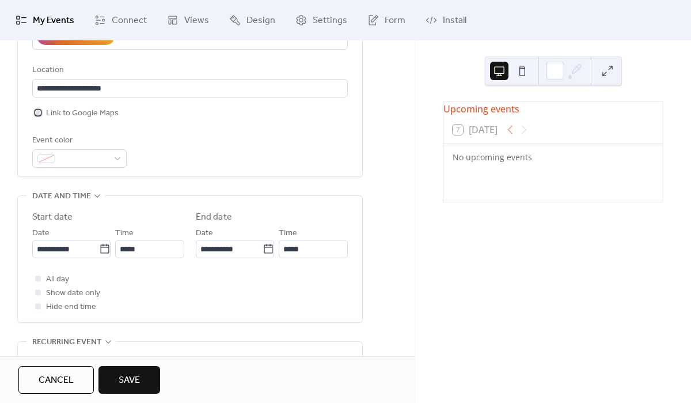
click at [74, 115] on span "Link to Google Maps" at bounding box center [82, 114] width 73 height 14
click at [85, 253] on input "**********" at bounding box center [63, 249] width 63 height 18
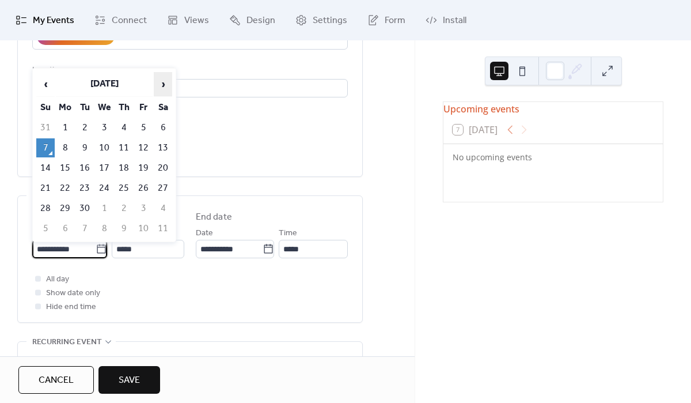
click at [162, 88] on span "›" at bounding box center [162, 84] width 17 height 23
click at [48, 165] on td "12" at bounding box center [45, 167] width 18 height 19
type input "**********"
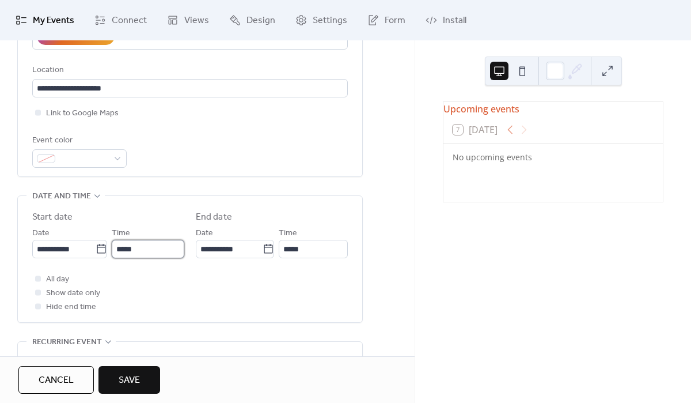
click at [152, 252] on input "*****" at bounding box center [148, 249] width 73 height 18
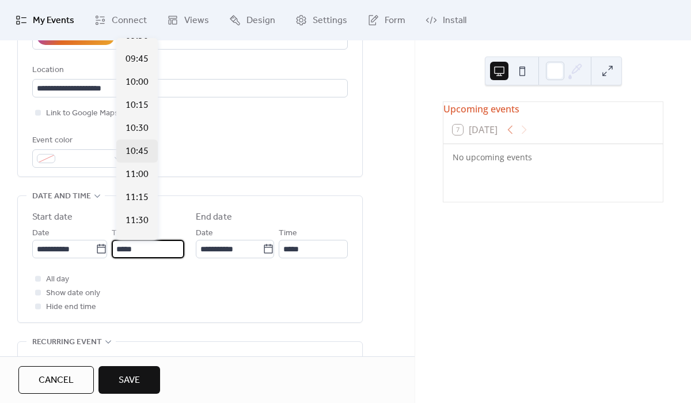
scroll to position [885, 0]
click at [147, 86] on span "10:00" at bounding box center [137, 87] width 23 height 14
type input "*****"
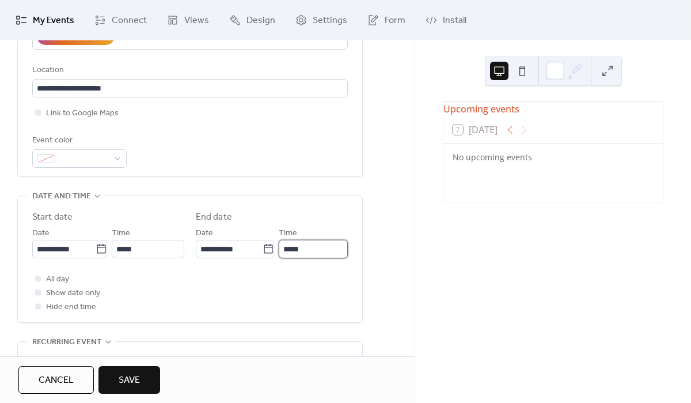
click at [308, 243] on input "*****" at bounding box center [313, 249] width 69 height 18
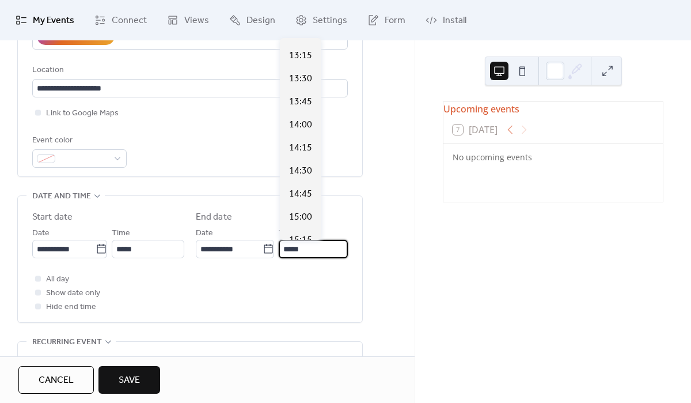
scroll to position [275, 0]
click at [301, 214] on span "15:00" at bounding box center [300, 213] width 23 height 14
type input "*****"
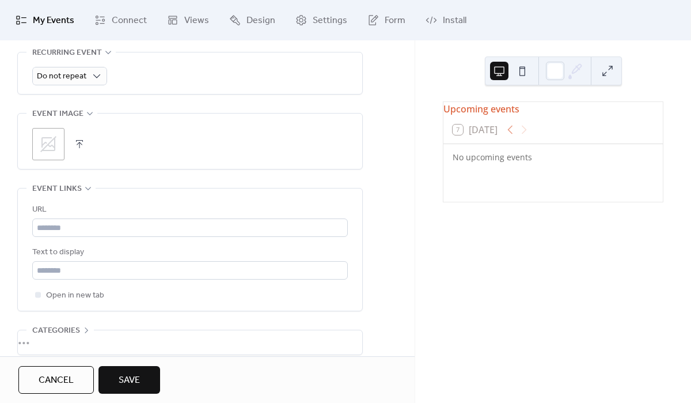
scroll to position [549, 0]
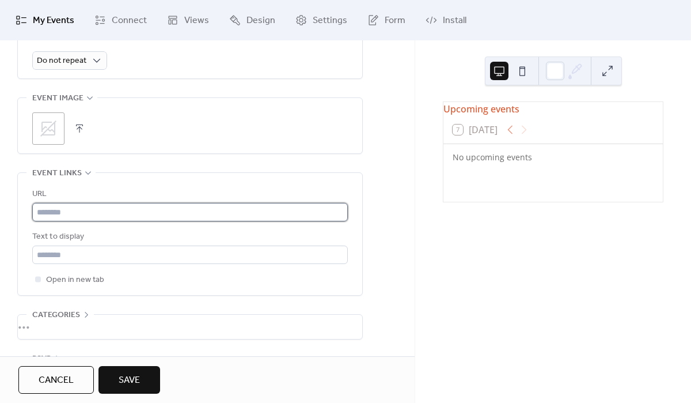
click at [88, 218] on input "text" at bounding box center [190, 212] width 316 height 18
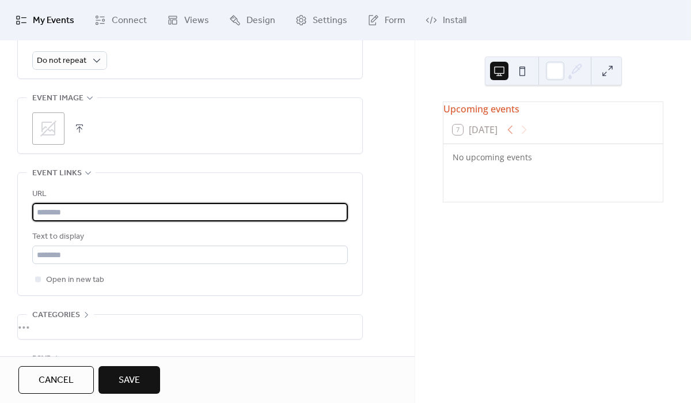
paste input "**********"
type input "**********"
click at [131, 180] on div "**********" at bounding box center [190, 234] width 316 height 122
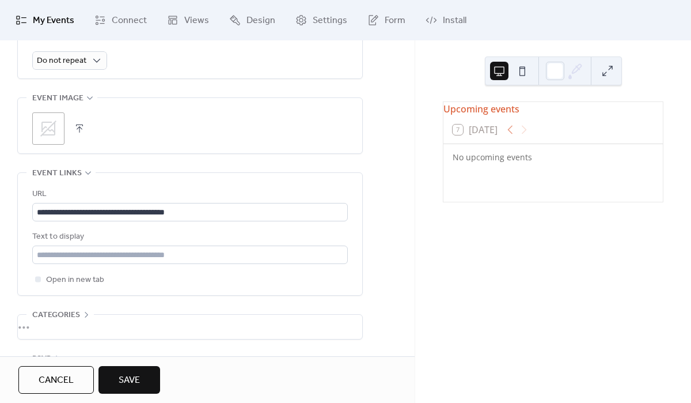
scroll to position [590, 0]
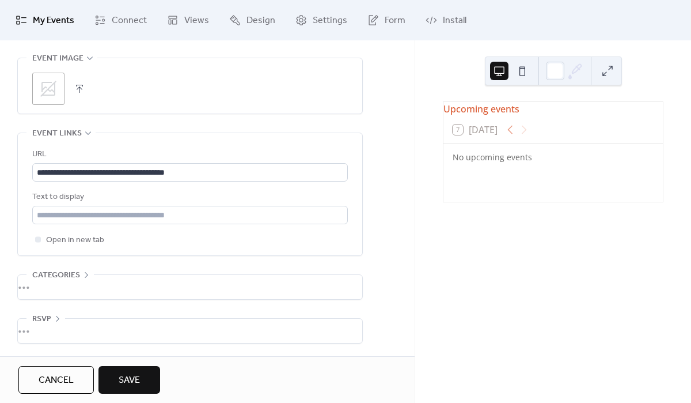
click at [127, 375] on span "Save" at bounding box center [129, 380] width 21 height 14
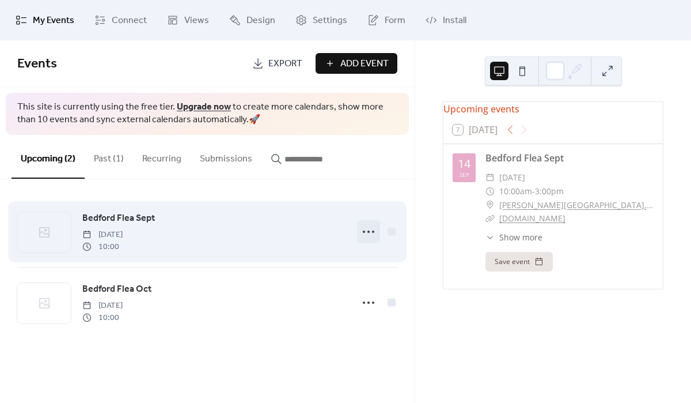
click at [367, 237] on icon at bounding box center [368, 231] width 18 height 18
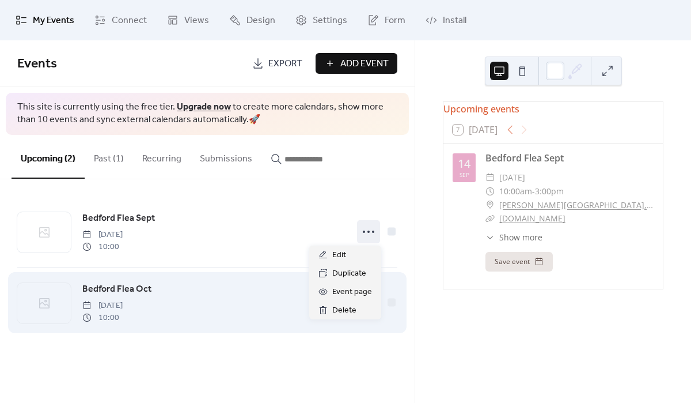
click at [240, 283] on div "Bedford Flea Oct [DATE] 10:00" at bounding box center [213, 302] width 263 height 41
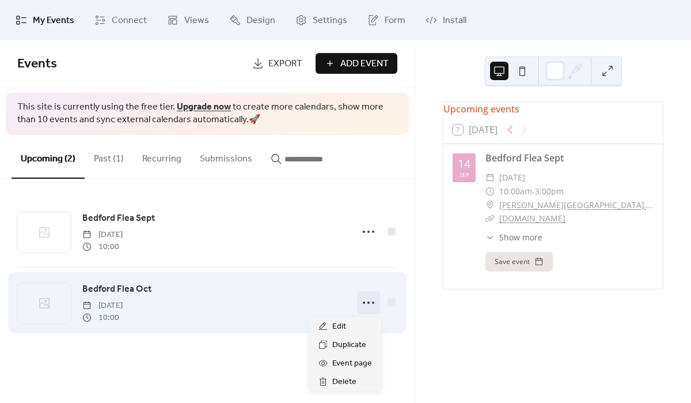
click at [365, 301] on icon at bounding box center [368, 302] width 18 height 18
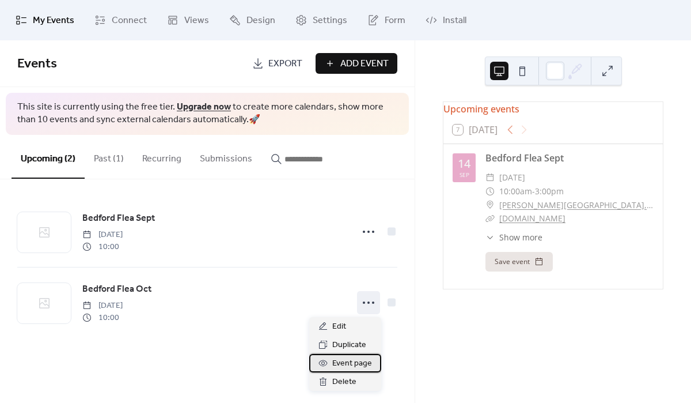
click at [347, 369] on span "Event page" at bounding box center [352, 364] width 40 height 14
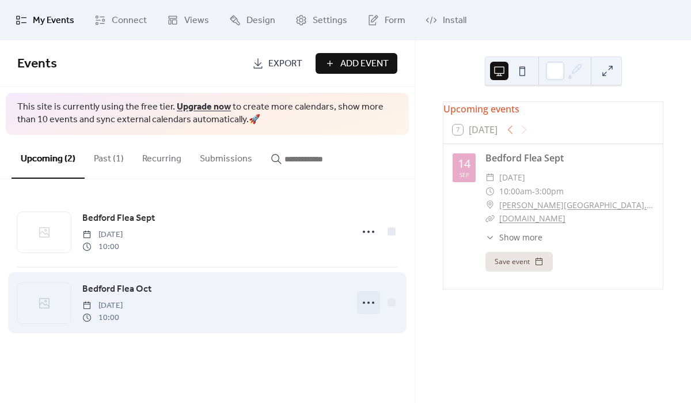
click at [371, 303] on icon at bounding box center [368, 302] width 18 height 18
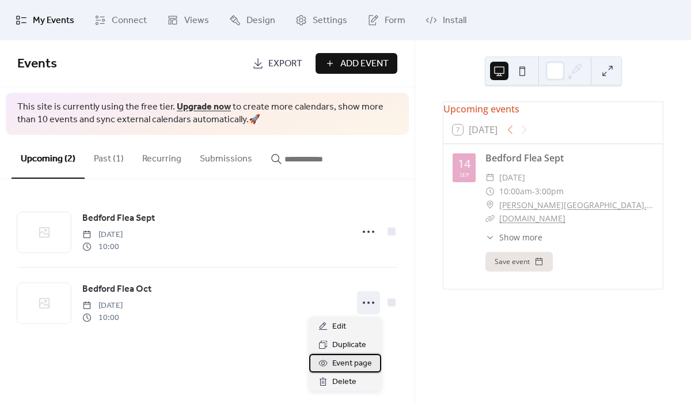
click at [323, 366] on icon at bounding box center [323, 362] width 9 height 9
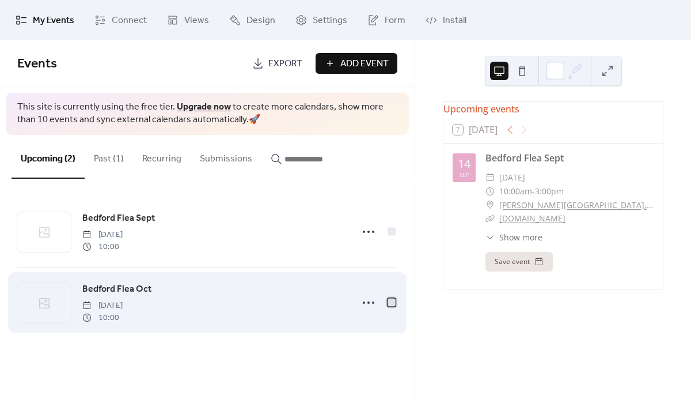
click at [388, 306] on div at bounding box center [392, 302] width 12 height 12
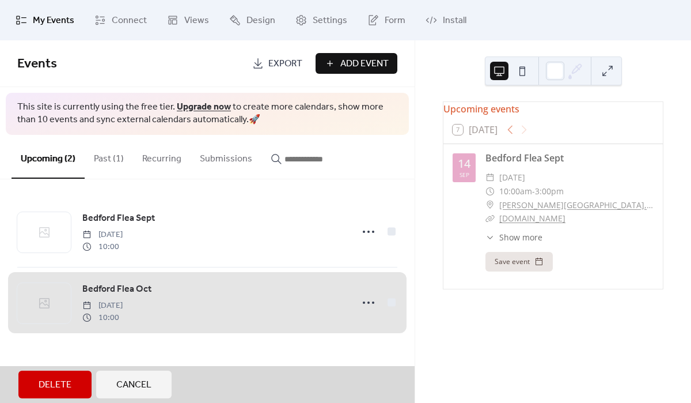
click at [388, 306] on div "Bedford Flea Oct [DATE] 10:00" at bounding box center [207, 302] width 380 height 71
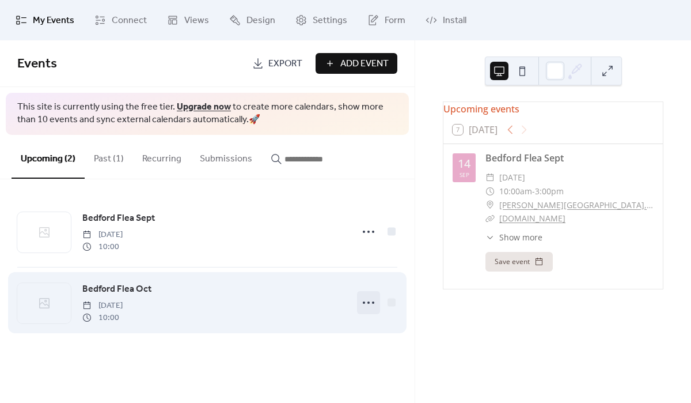
click at [370, 300] on icon at bounding box center [368, 302] width 18 height 18
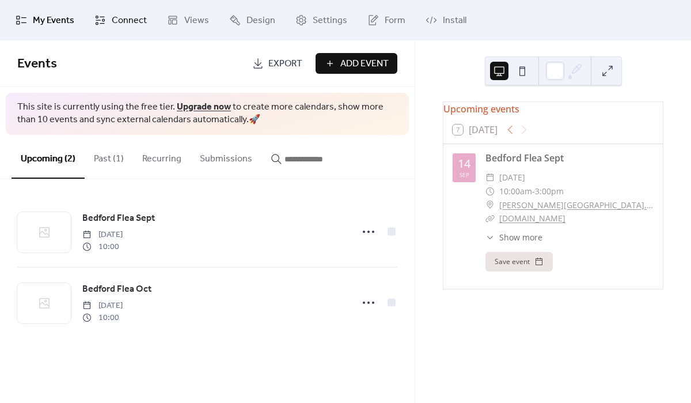
click at [126, 18] on span "Connect" at bounding box center [129, 21] width 35 height 14
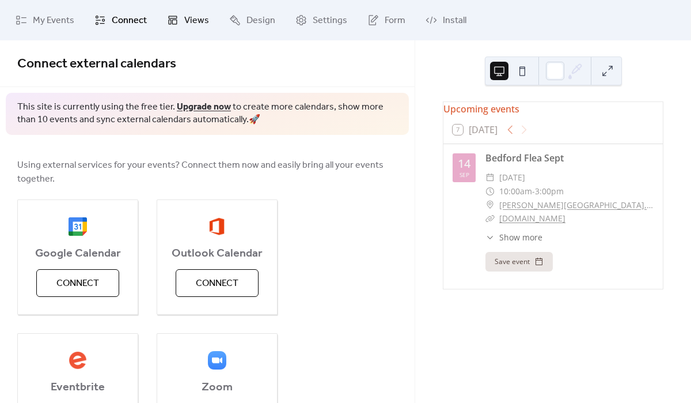
click at [191, 27] on span "Views" at bounding box center [196, 21] width 25 height 14
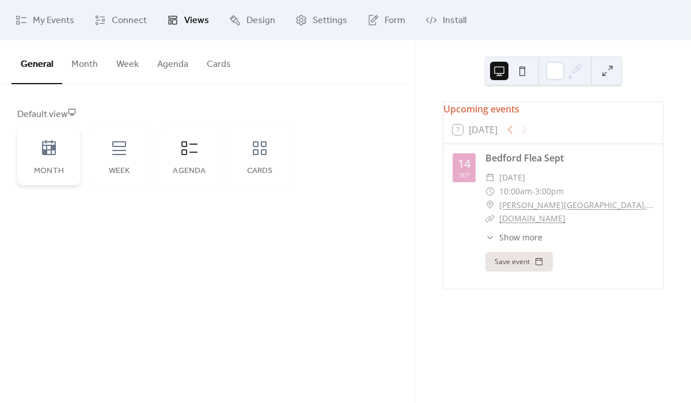
click at [59, 154] on div "Month" at bounding box center [48, 156] width 63 height 58
click at [125, 165] on div "Week" at bounding box center [119, 156] width 63 height 58
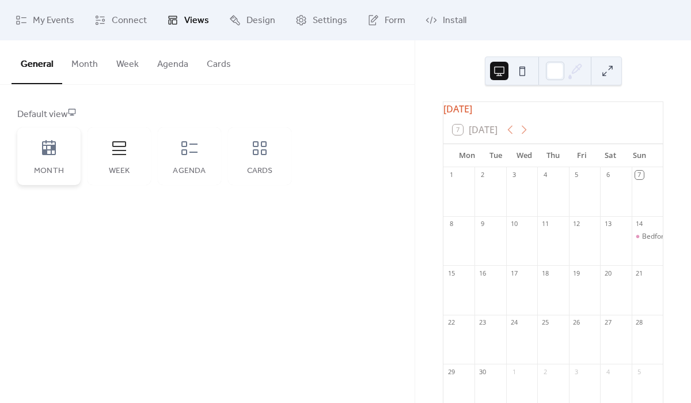
click at [72, 161] on div "Month" at bounding box center [48, 156] width 63 height 58
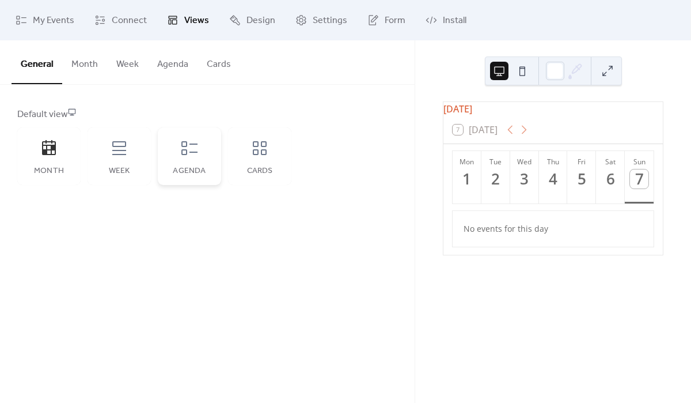
click at [165, 167] on div "Agenda" at bounding box center [189, 156] width 63 height 58
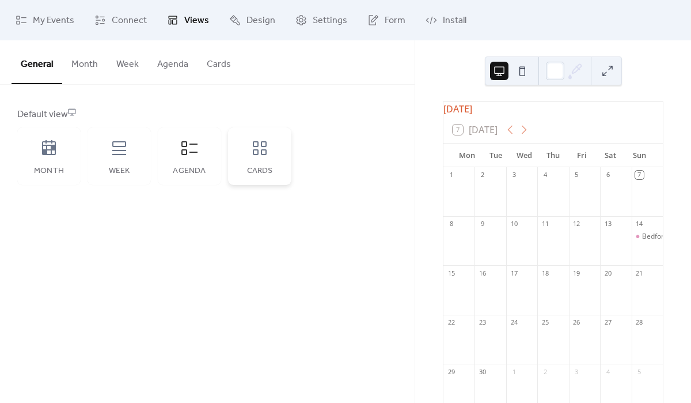
click at [244, 169] on div "Cards" at bounding box center [260, 170] width 40 height 9
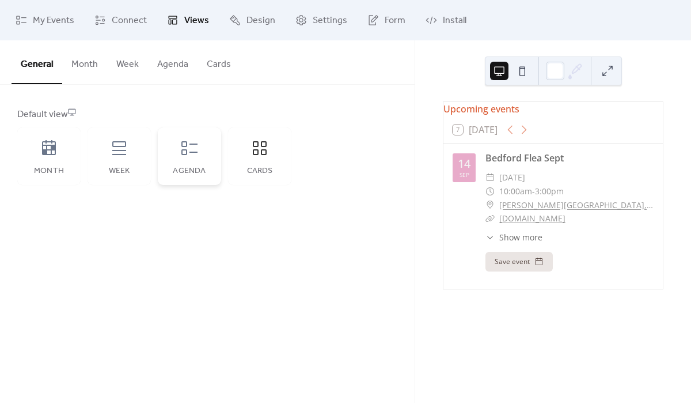
click at [190, 163] on div "Agenda" at bounding box center [189, 156] width 63 height 58
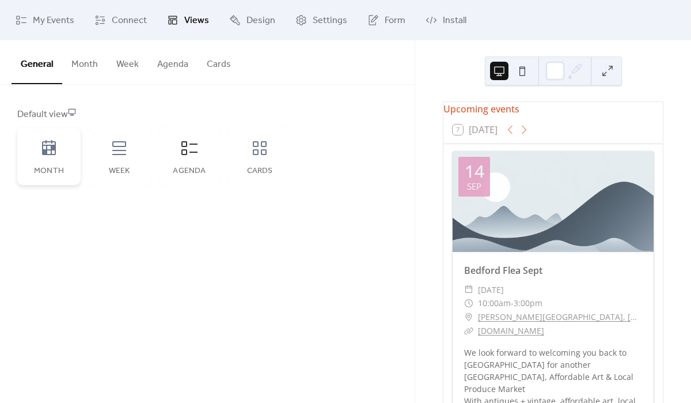
click at [71, 150] on div "Month" at bounding box center [48, 156] width 63 height 58
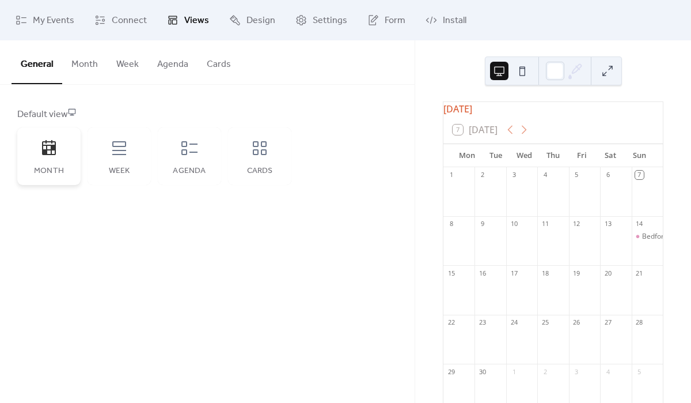
click at [60, 145] on div "Month" at bounding box center [48, 156] width 63 height 58
click at [121, 165] on div "Week" at bounding box center [119, 156] width 63 height 58
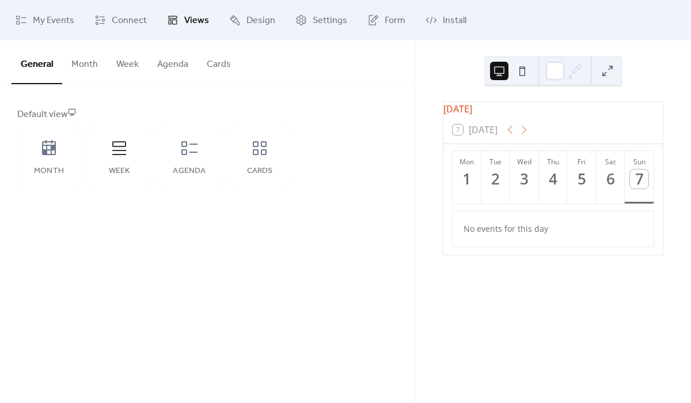
click at [101, 67] on button "Month" at bounding box center [84, 61] width 45 height 43
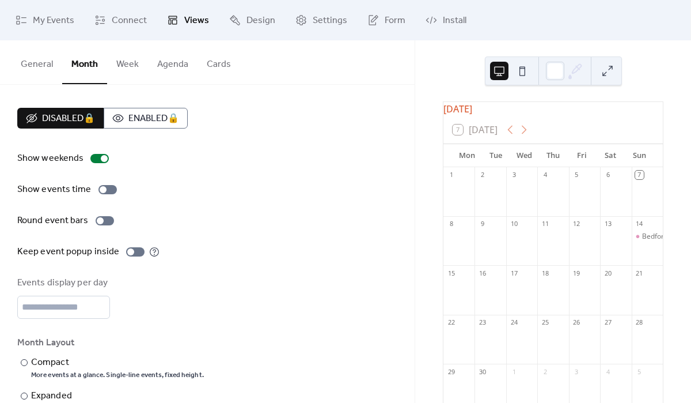
click at [137, 67] on button "Week" at bounding box center [127, 61] width 41 height 43
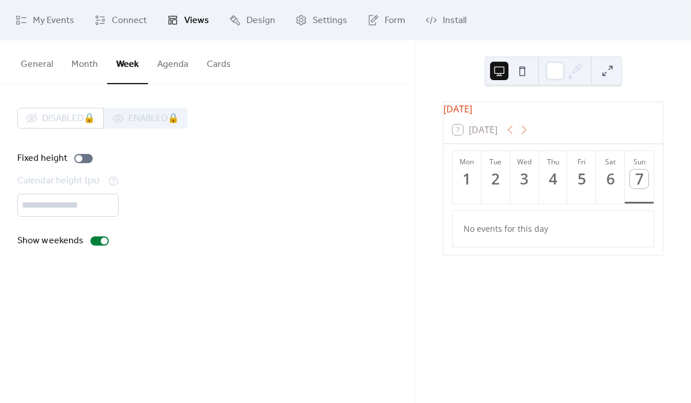
click at [169, 67] on button "Agenda" at bounding box center [173, 61] width 50 height 43
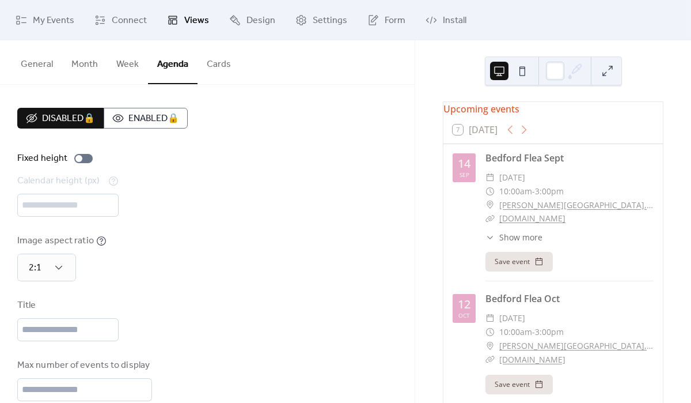
click at [214, 65] on button "Cards" at bounding box center [219, 61] width 43 height 43
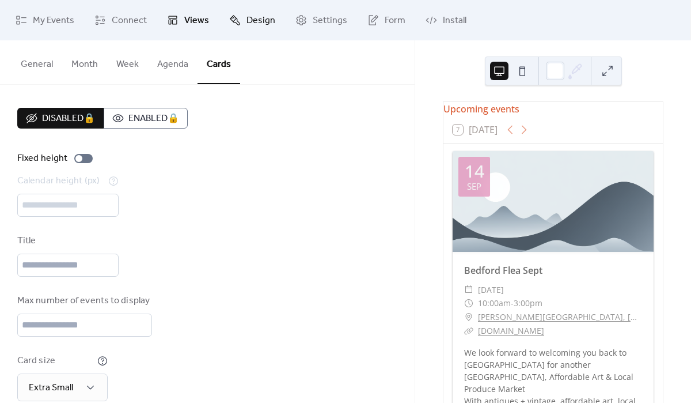
click at [251, 21] on span "Design" at bounding box center [261, 21] width 29 height 14
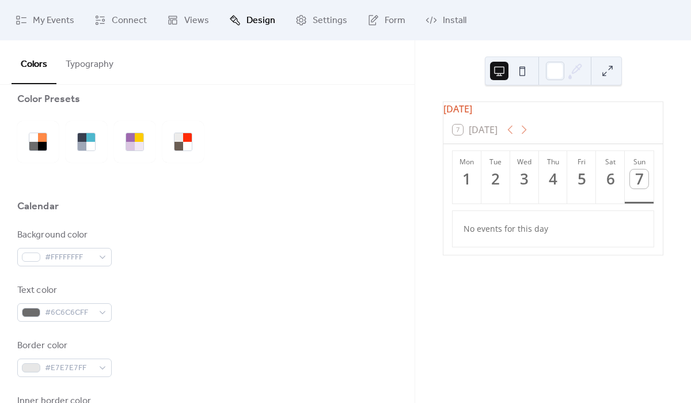
scroll to position [17, 0]
click at [86, 58] on button "Typography" at bounding box center [89, 61] width 66 height 43
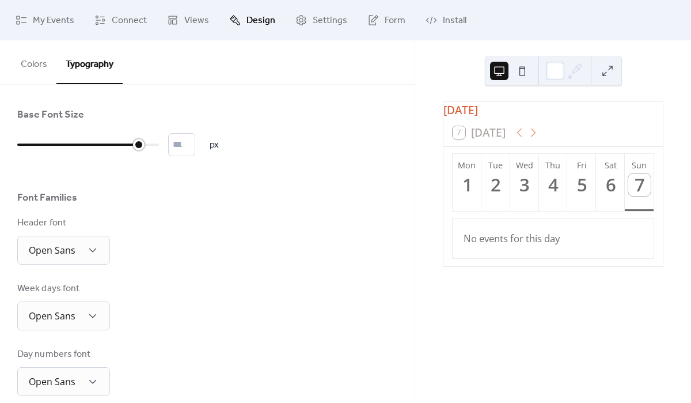
drag, startPoint x: 27, startPoint y: 145, endPoint x: 149, endPoint y: 155, distance: 122.0
click at [149, 155] on div "** px" at bounding box center [118, 144] width 202 height 23
type input "*"
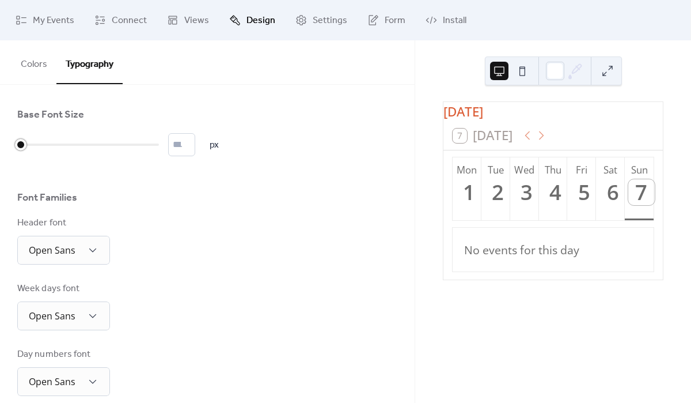
drag, startPoint x: 137, startPoint y: 145, endPoint x: 6, endPoint y: 152, distance: 131.0
click at [6, 152] on div "Base Font Size * px Font Families Header font Open Sans Week days font Open San…" at bounding box center [207, 383] width 415 height 597
click at [39, 75] on button "Colors" at bounding box center [34, 61] width 45 height 43
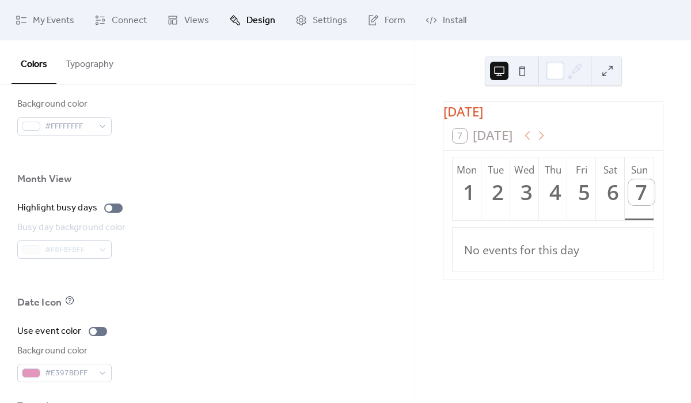
scroll to position [798, 0]
